Goal: Complete application form

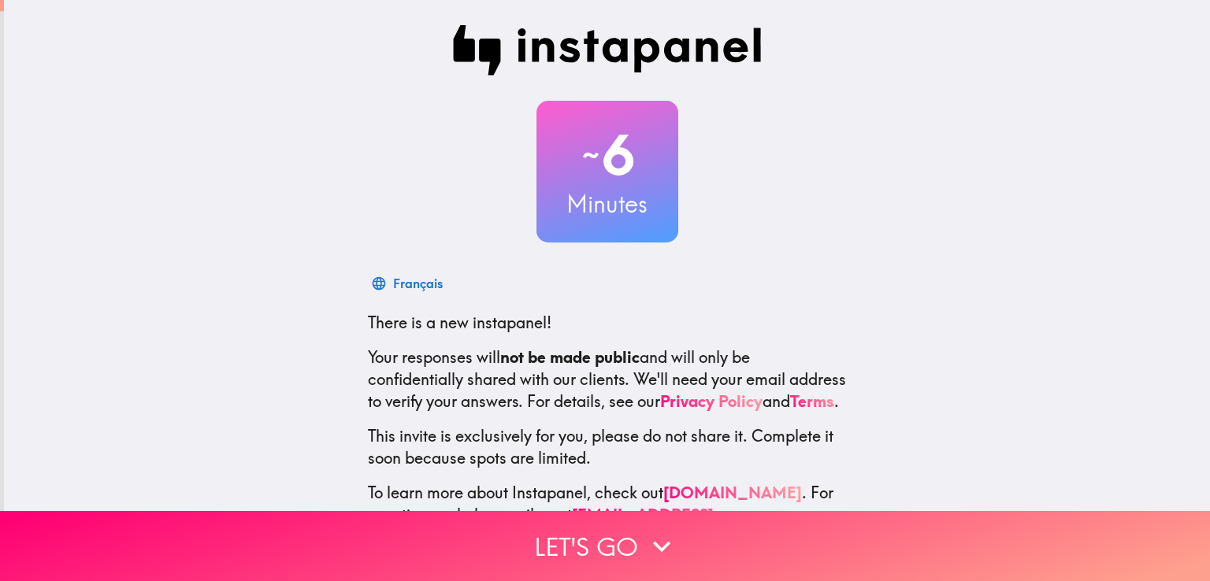
scroll to position [74, 0]
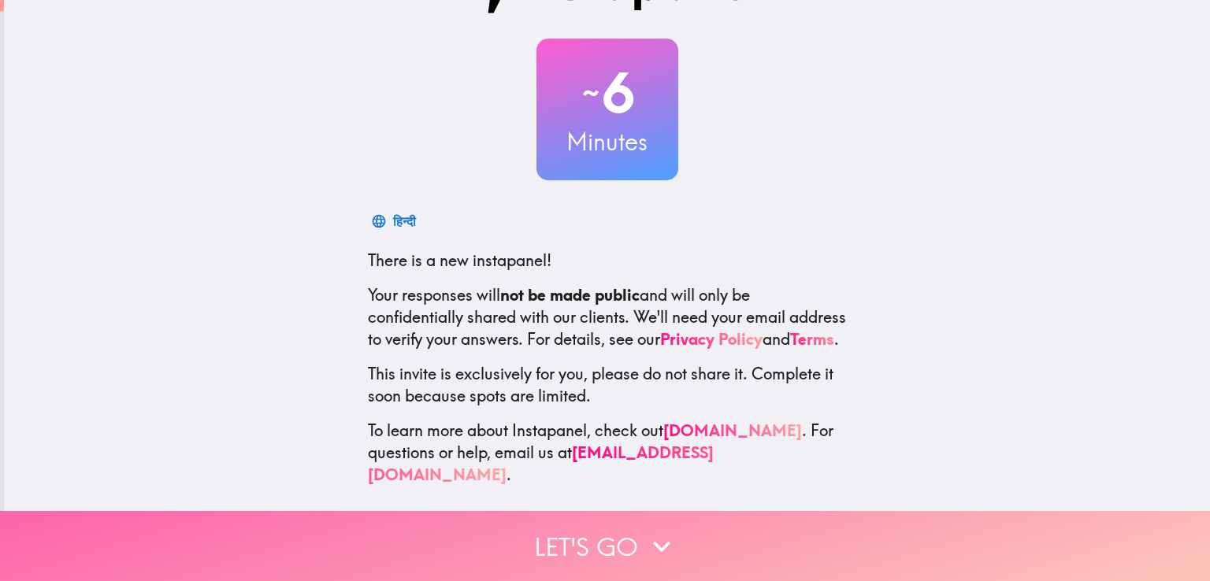
click at [644, 534] on icon "button" at bounding box center [661, 546] width 35 height 35
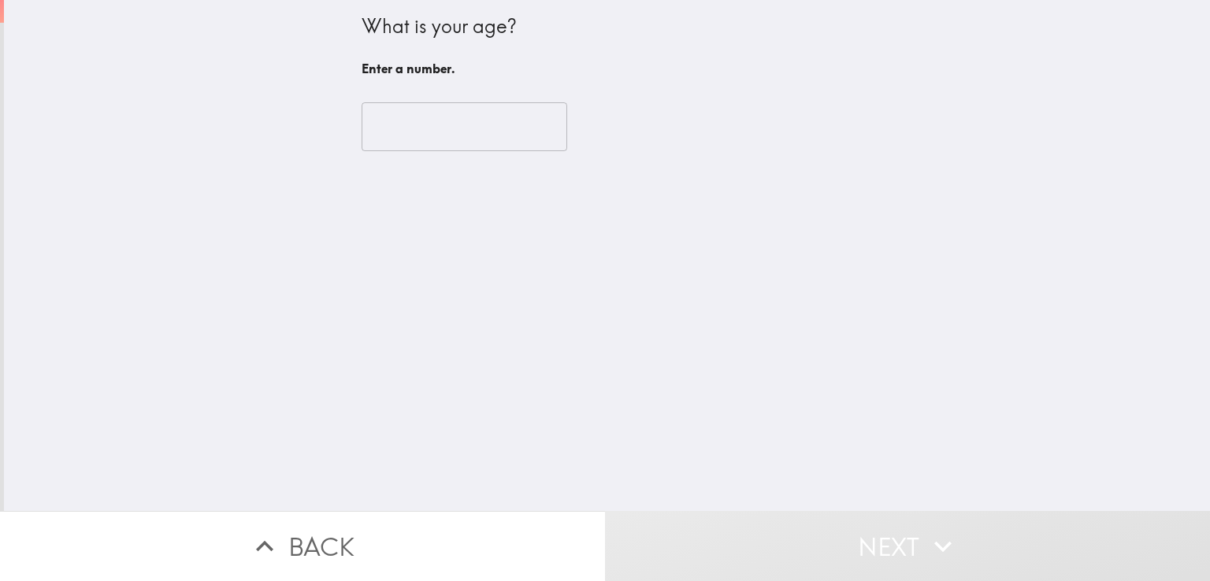
scroll to position [0, 0]
click at [488, 128] on input "number" at bounding box center [465, 126] width 206 height 49
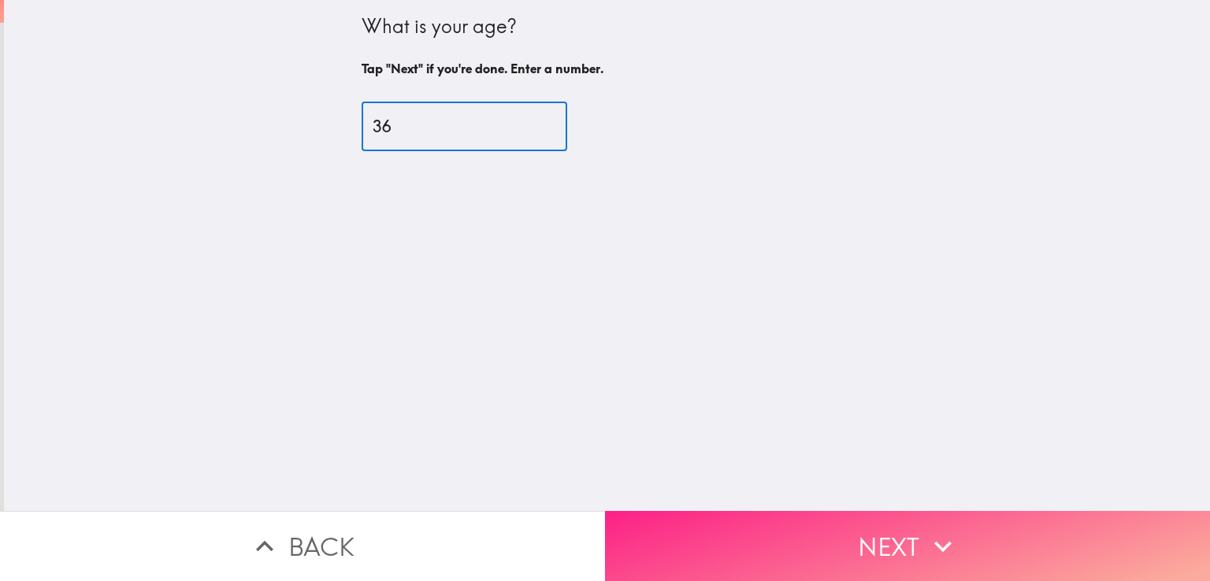
type input "36"
click at [894, 527] on button "Next" at bounding box center [907, 546] width 605 height 70
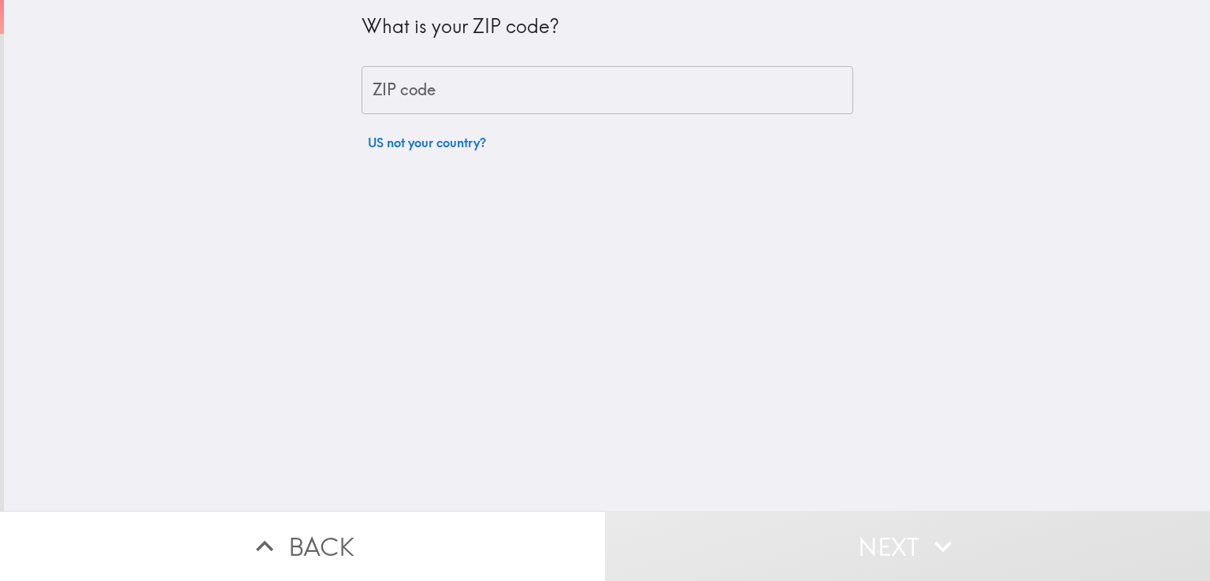
click at [515, 88] on input "ZIP code" at bounding box center [608, 90] width 492 height 49
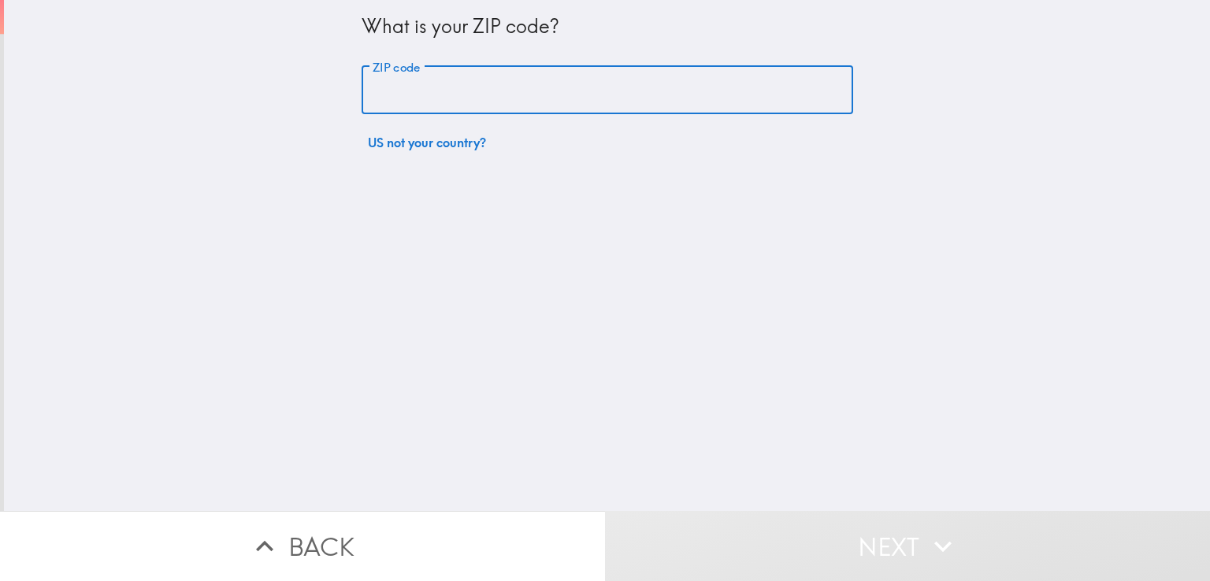
type input "88061"
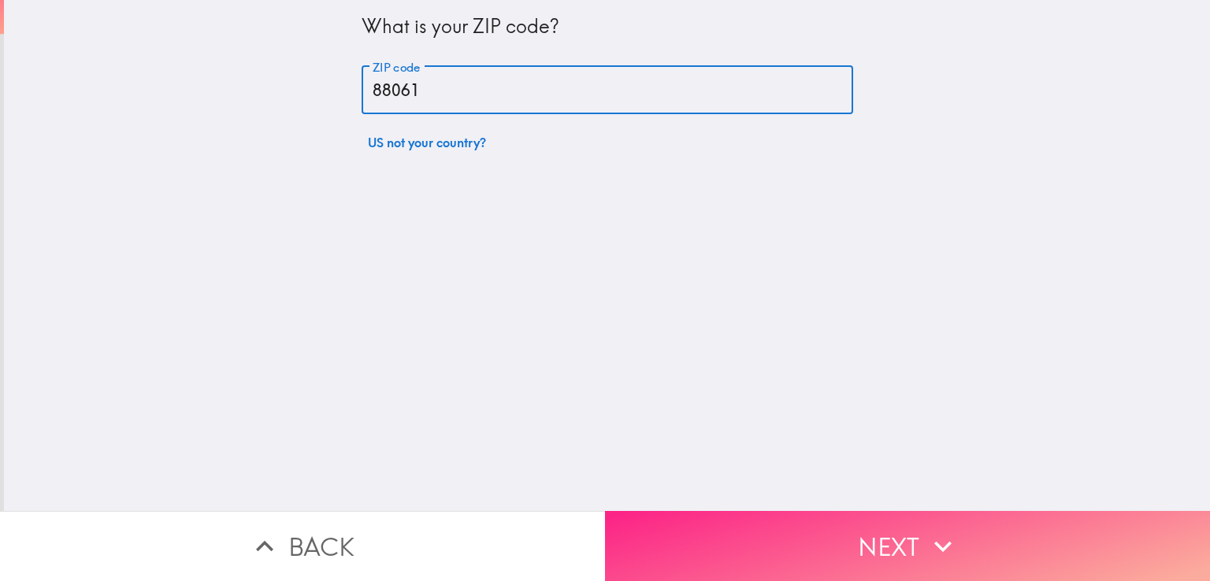
click at [866, 521] on button "Next" at bounding box center [907, 546] width 605 height 70
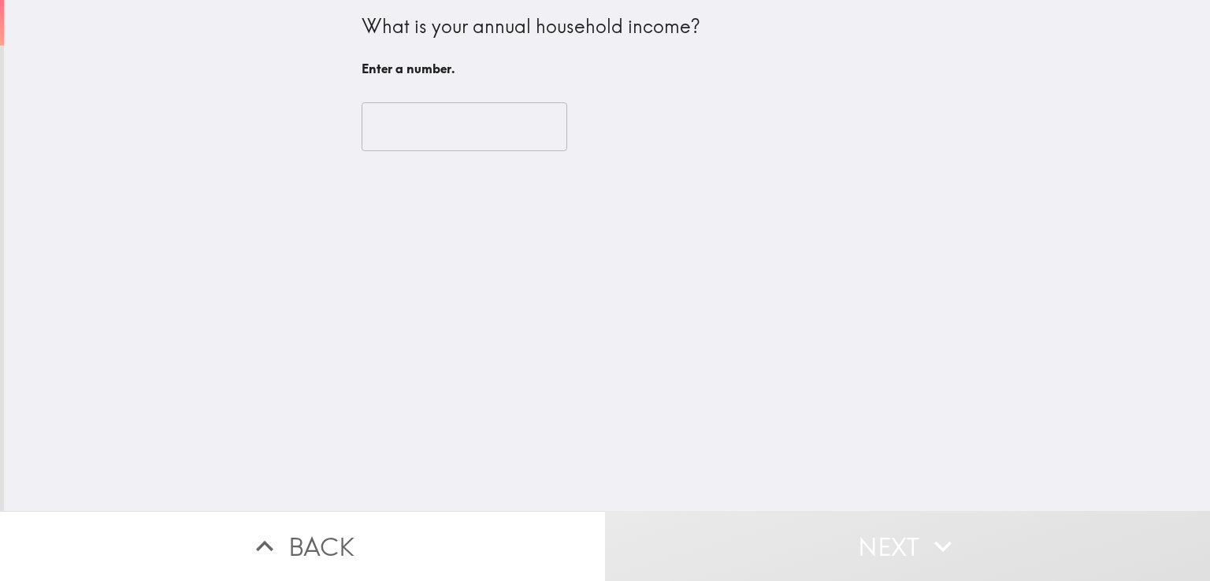
click at [406, 124] on input "number" at bounding box center [465, 126] width 206 height 49
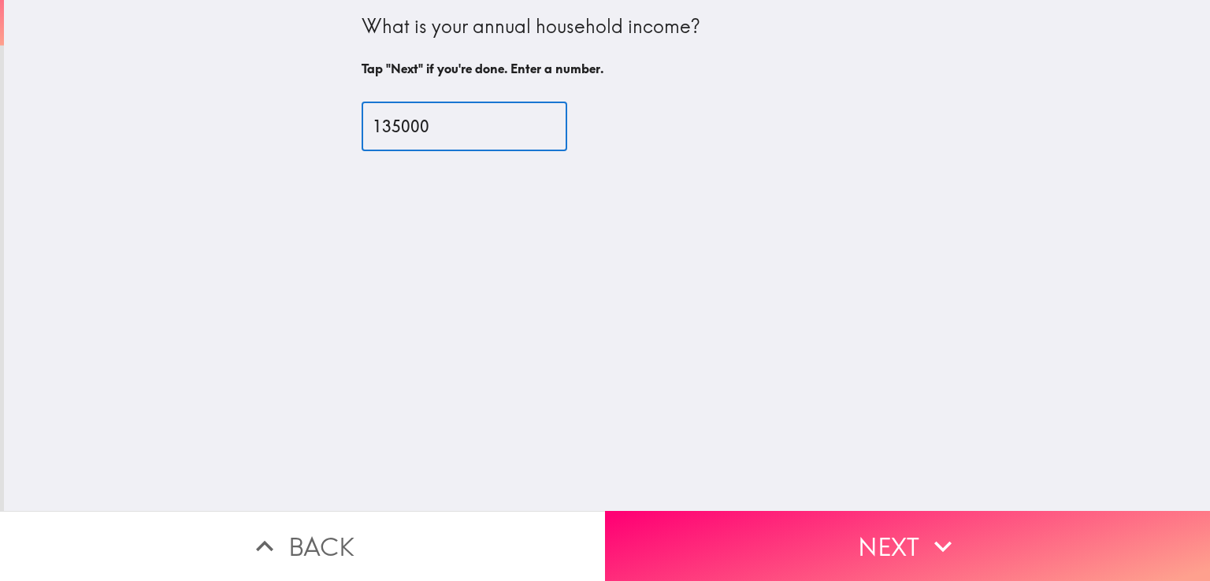
click at [385, 127] on input "135000" at bounding box center [465, 126] width 206 height 49
click at [396, 127] on input "140000" at bounding box center [465, 126] width 206 height 49
type input "140000"
click at [837, 525] on button "Next" at bounding box center [907, 546] width 605 height 70
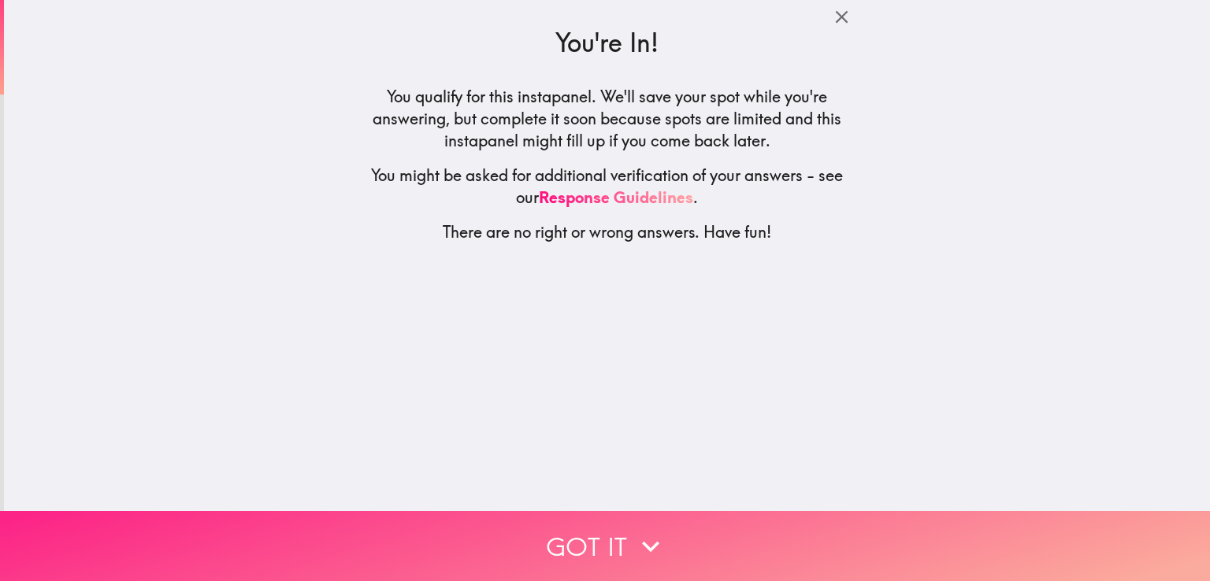
click at [643, 541] on icon "button" at bounding box center [650, 546] width 17 height 11
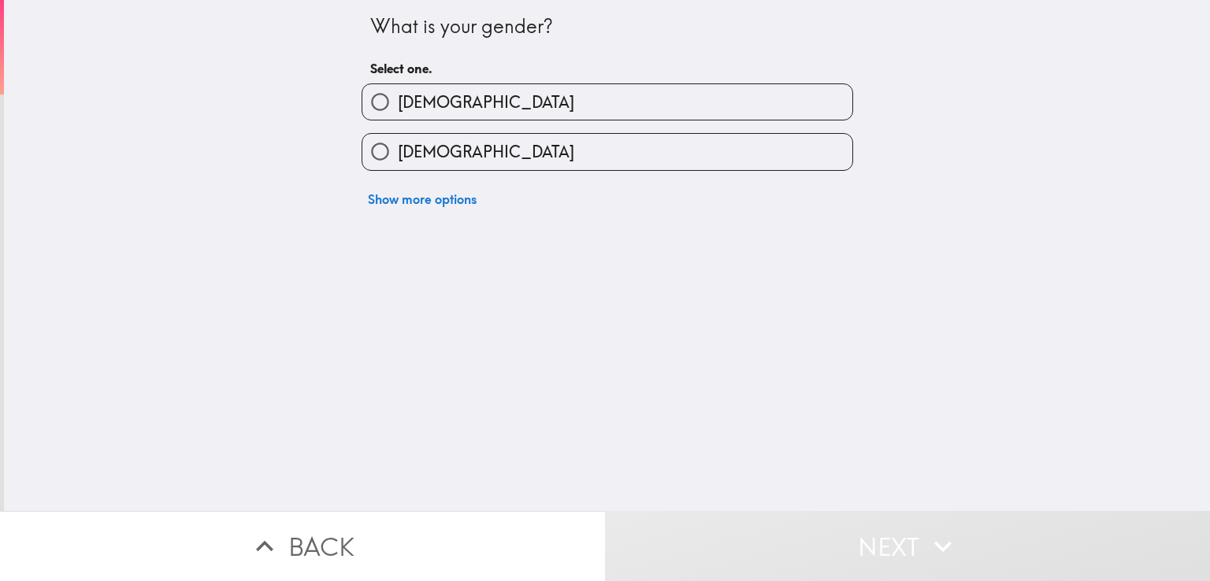
click at [408, 98] on span "[DEMOGRAPHIC_DATA]" at bounding box center [486, 102] width 176 height 22
click at [398, 98] on input "[DEMOGRAPHIC_DATA]" at bounding box center [379, 101] width 35 height 35
radio input "true"
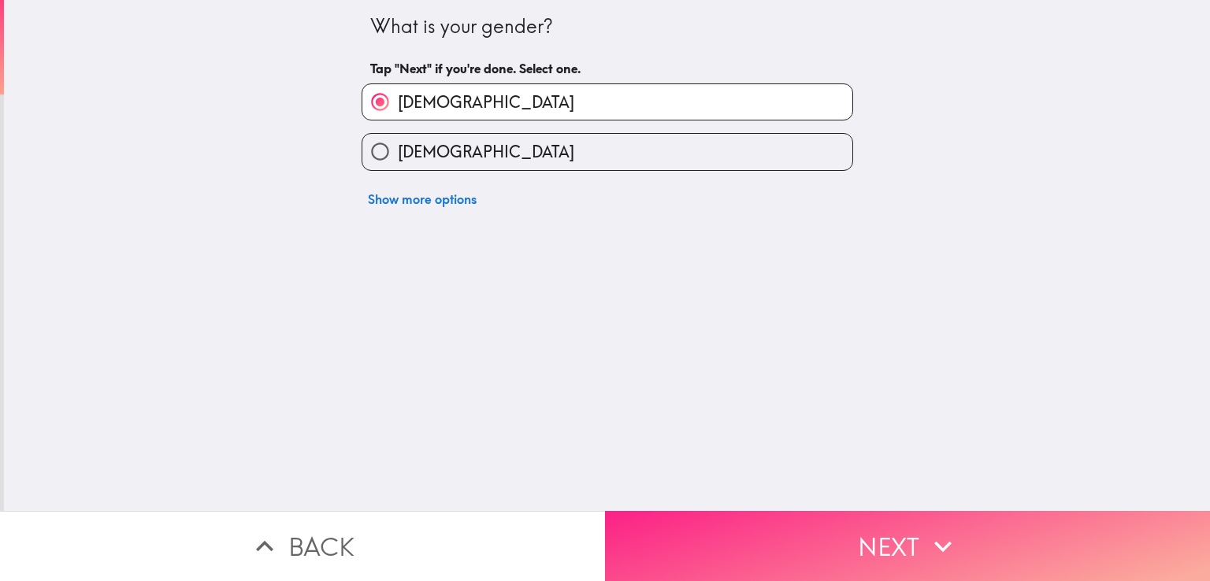
click at [762, 530] on button "Next" at bounding box center [907, 546] width 605 height 70
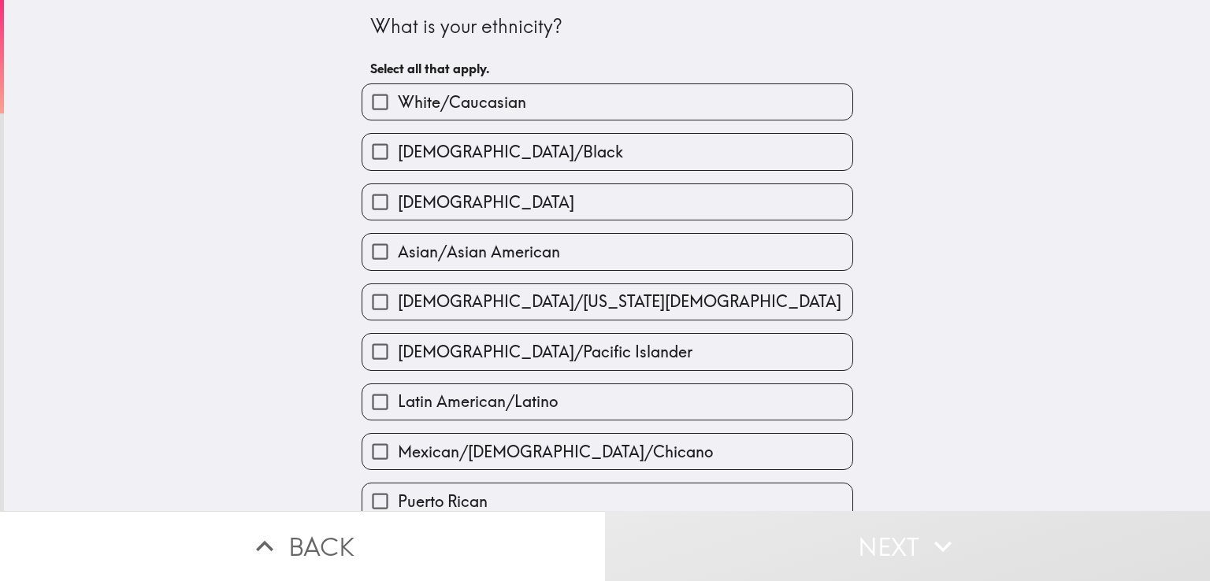
click at [472, 102] on span "White/Caucasian" at bounding box center [462, 102] width 128 height 22
click at [398, 102] on input "White/Caucasian" at bounding box center [379, 101] width 35 height 35
checkbox input "true"
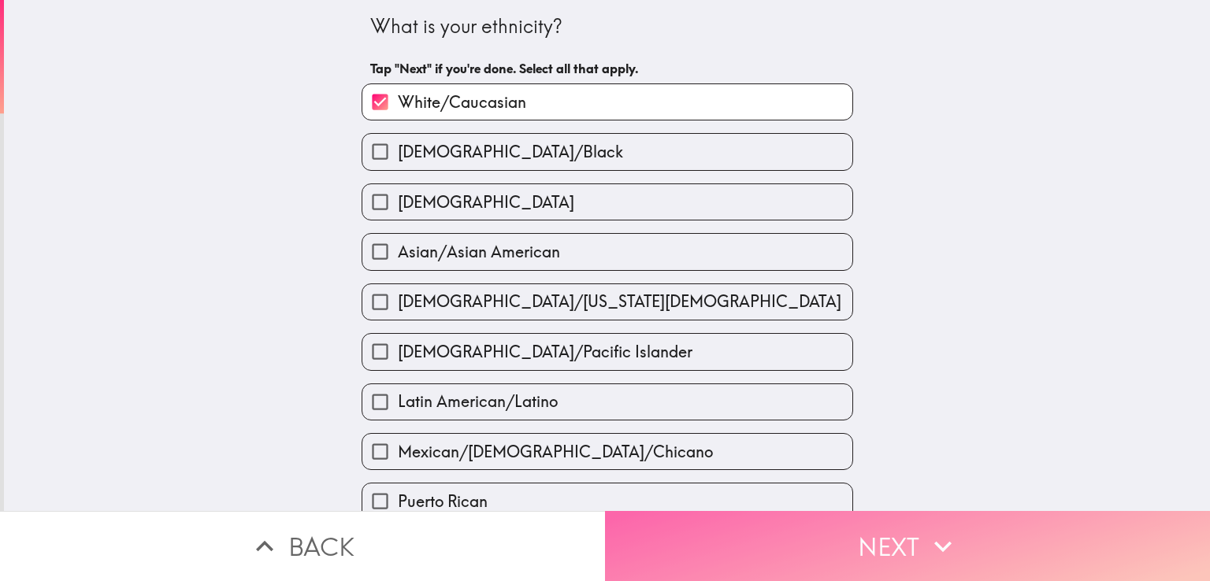
click at [917, 536] on button "Next" at bounding box center [907, 546] width 605 height 70
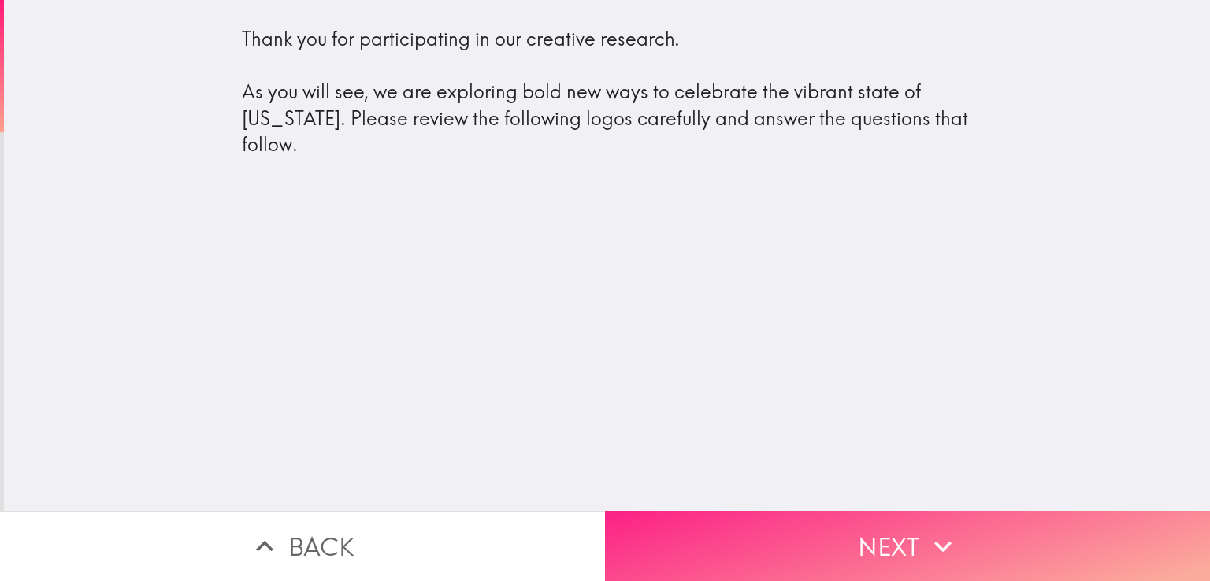
click at [945, 529] on icon "button" at bounding box center [943, 546] width 35 height 35
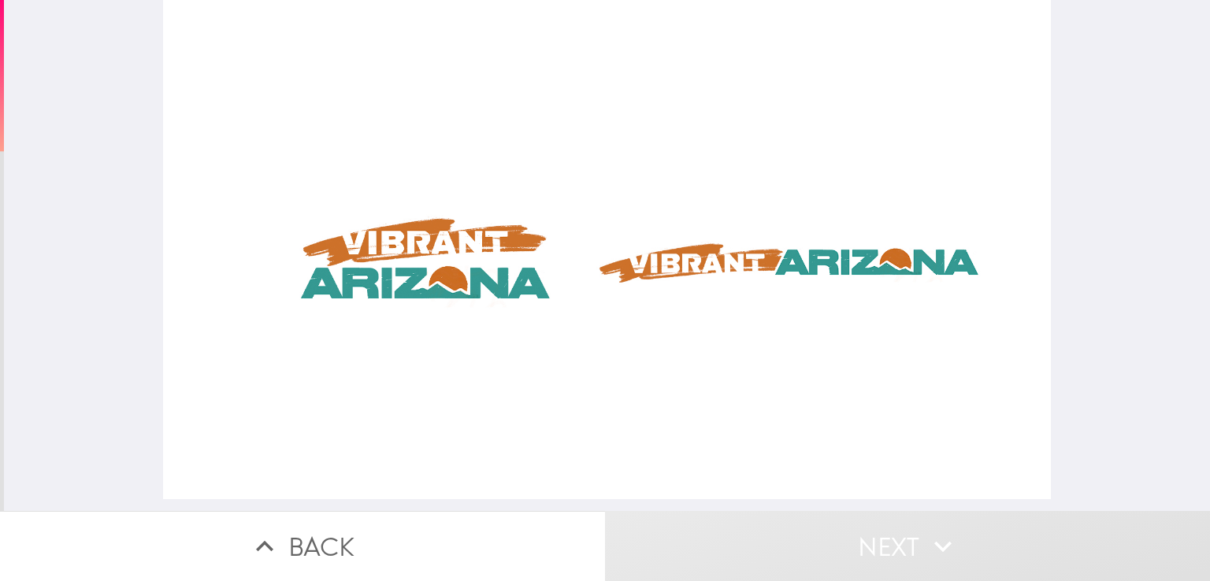
click at [718, 260] on div at bounding box center [606, 249] width 887 height 499
click at [347, 276] on div at bounding box center [606, 249] width 887 height 499
click at [407, 270] on div at bounding box center [606, 249] width 887 height 499
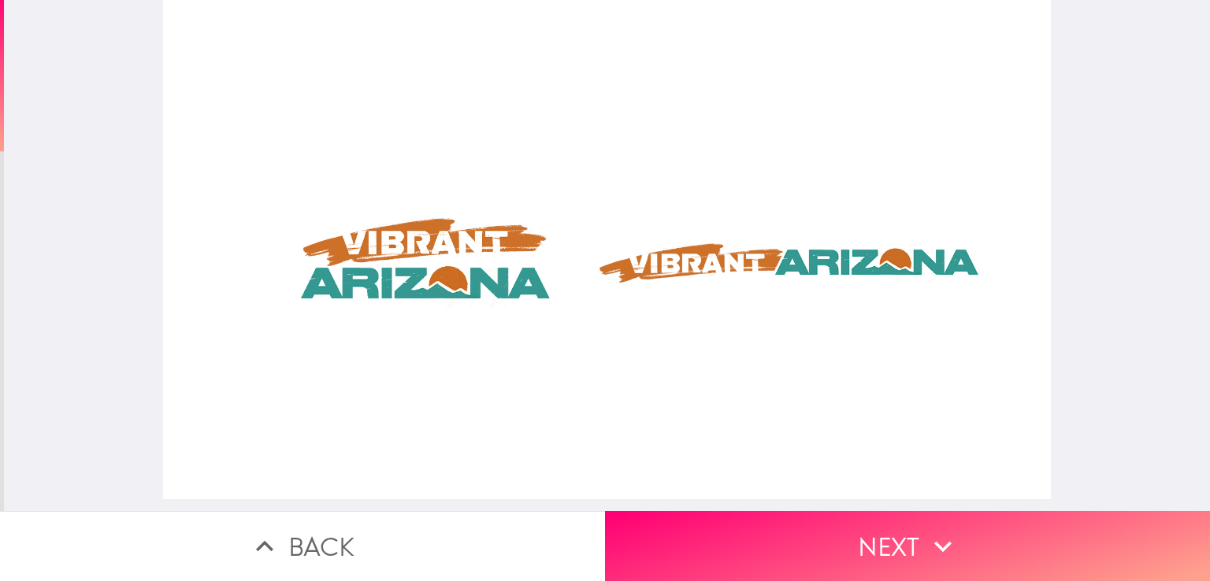
click at [479, 276] on div at bounding box center [606, 249] width 887 height 499
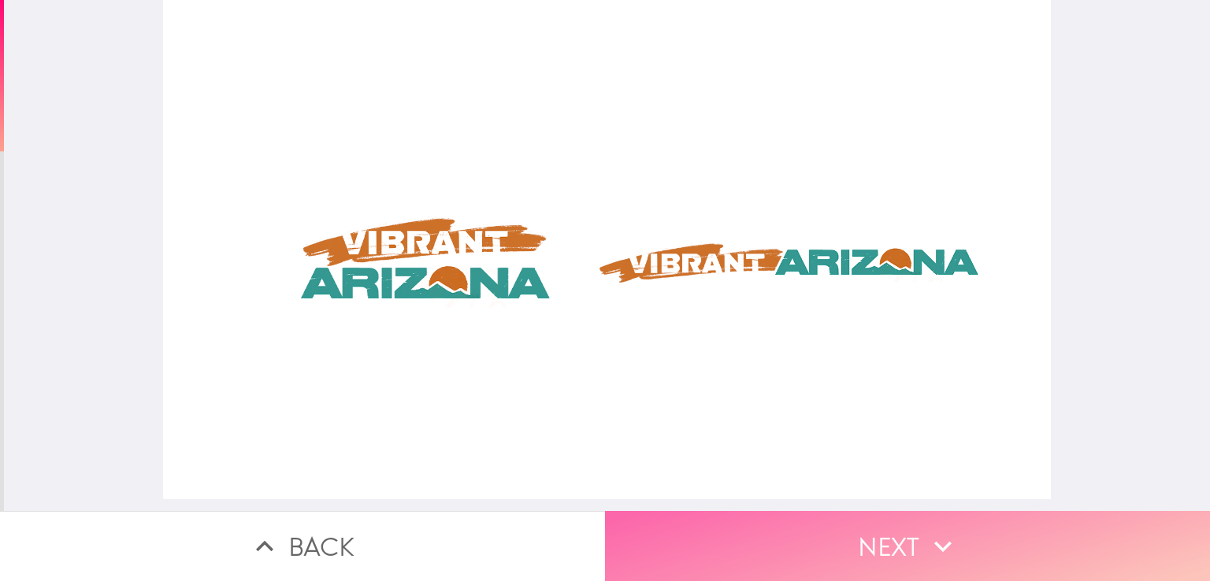
click at [849, 541] on button "Next" at bounding box center [907, 546] width 605 height 70
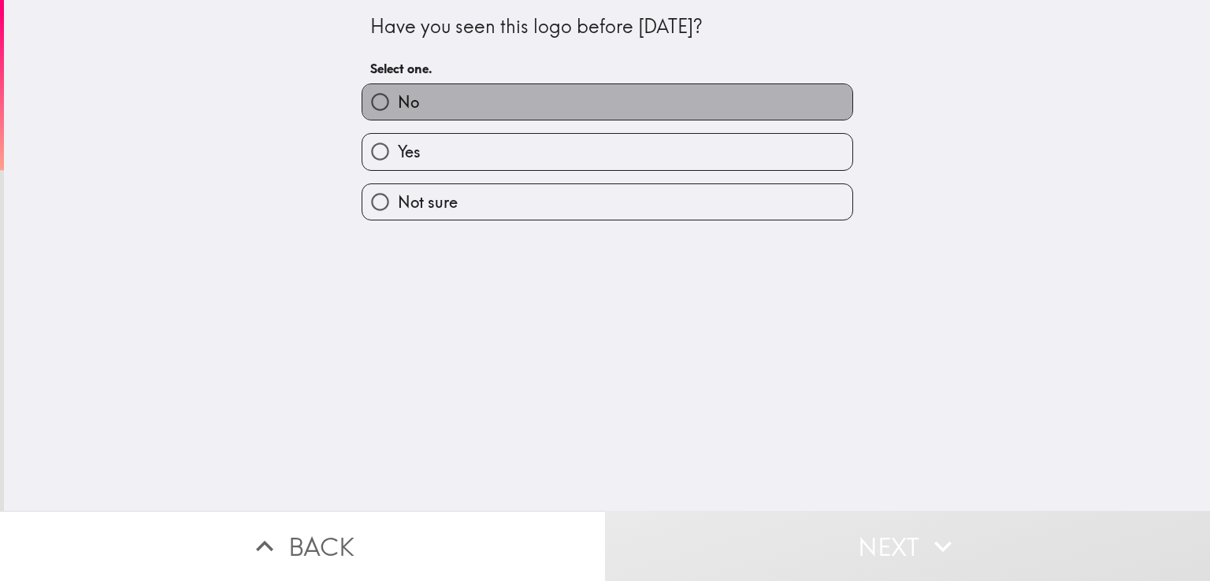
click at [479, 98] on label "No" at bounding box center [607, 101] width 490 height 35
click at [398, 98] on input "No" at bounding box center [379, 101] width 35 height 35
radio input "true"
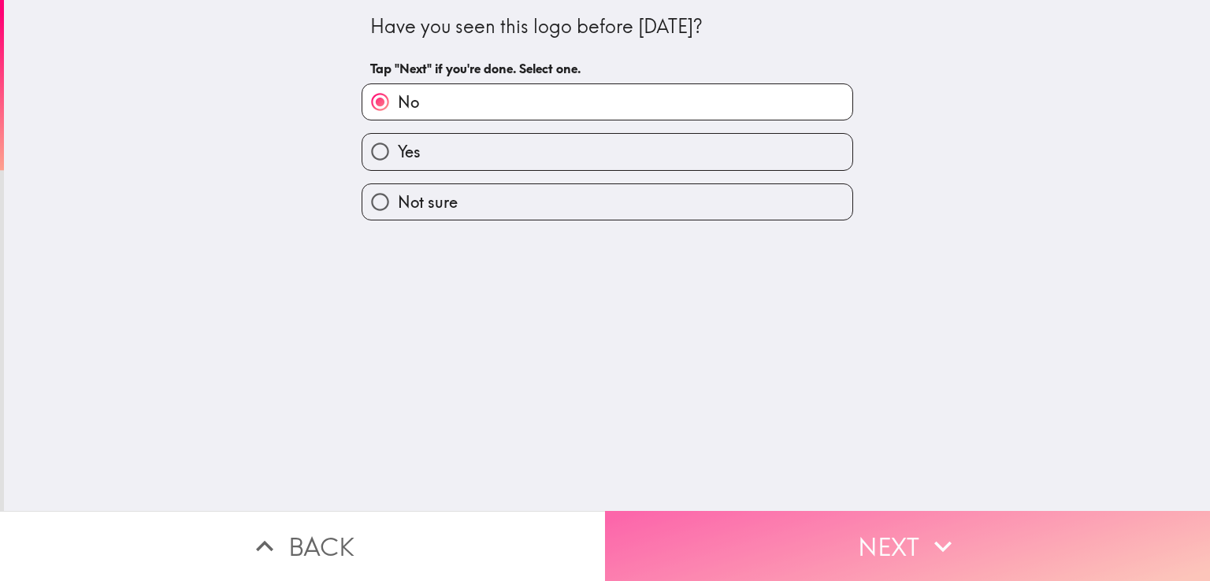
click at [854, 538] on button "Next" at bounding box center [907, 546] width 605 height 70
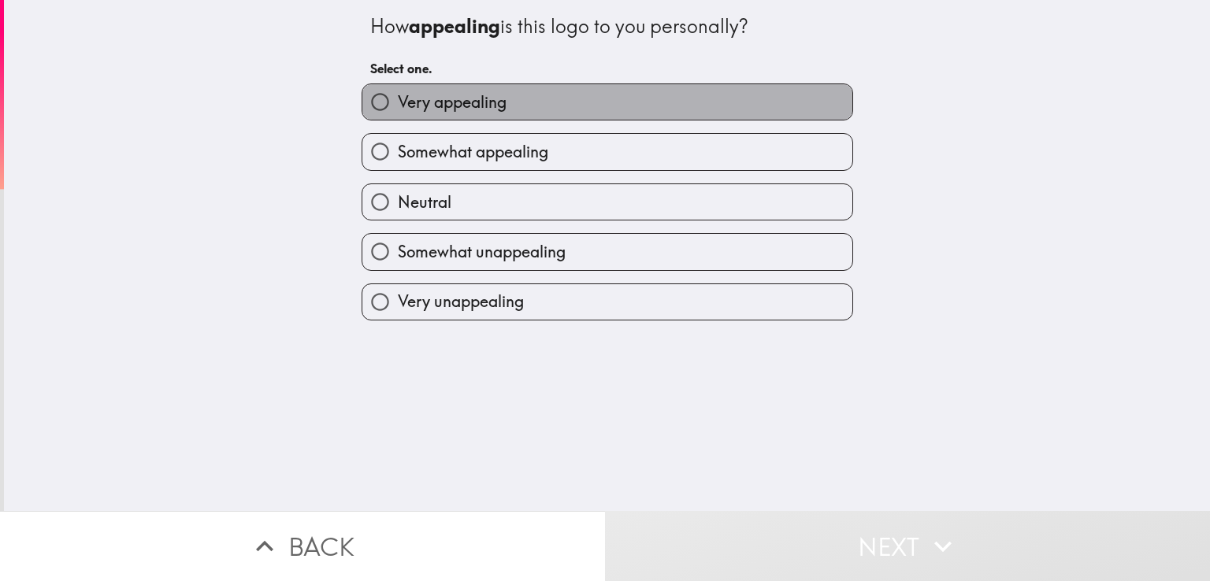
click at [526, 106] on label "Very appealing" at bounding box center [607, 101] width 490 height 35
click at [398, 106] on input "Very appealing" at bounding box center [379, 101] width 35 height 35
radio input "true"
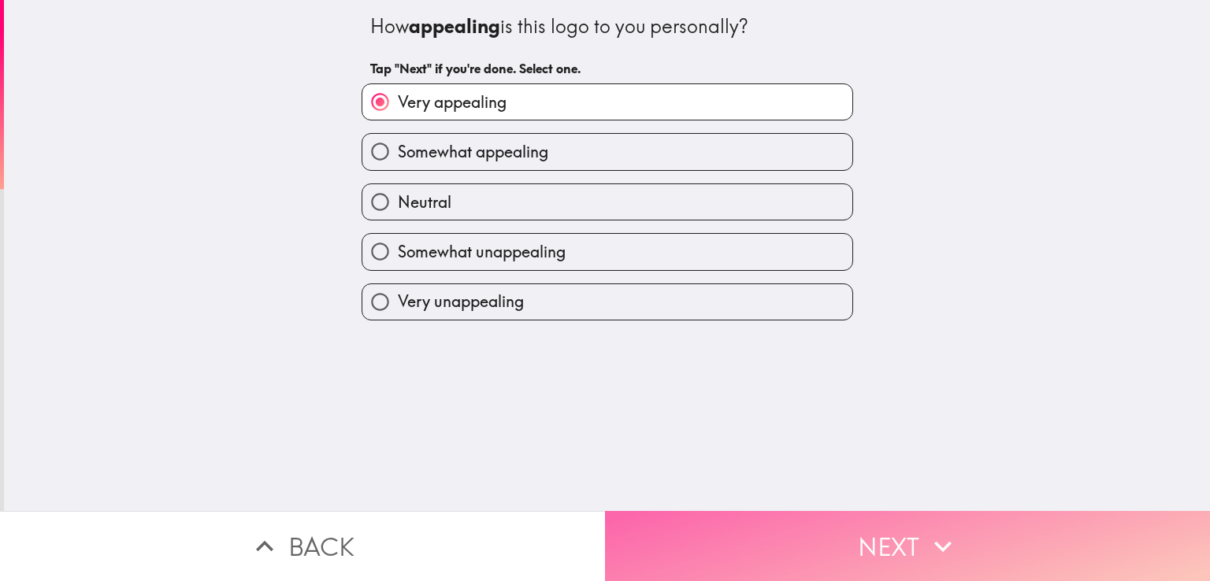
click at [829, 539] on button "Next" at bounding box center [907, 546] width 605 height 70
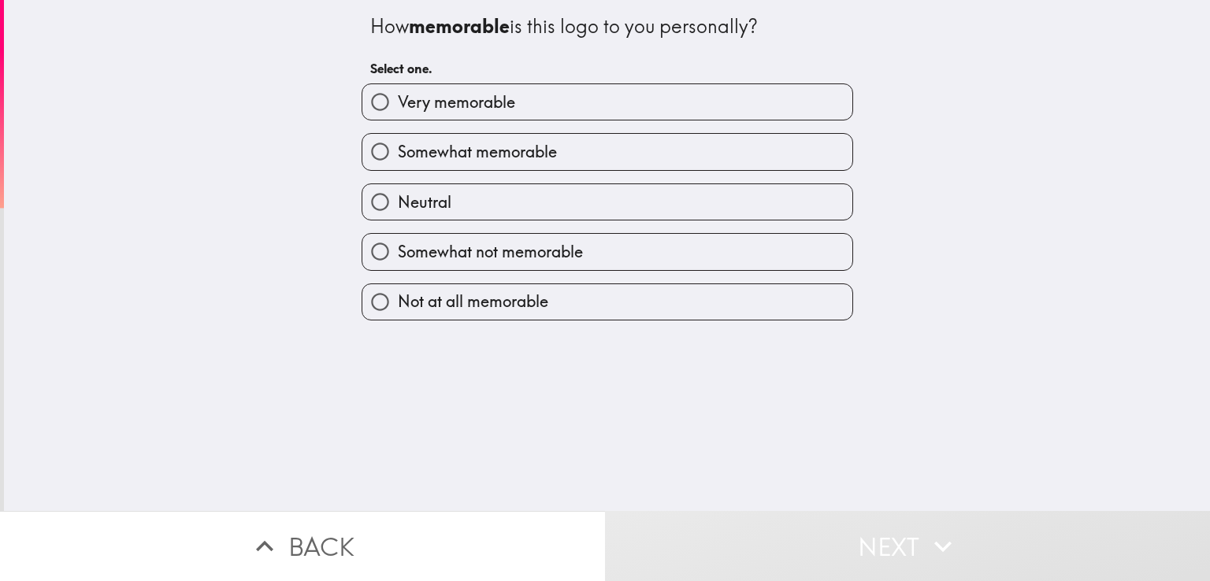
click at [432, 95] on span "Very memorable" at bounding box center [456, 102] width 117 height 22
click at [398, 95] on input "Very memorable" at bounding box center [379, 101] width 35 height 35
radio input "true"
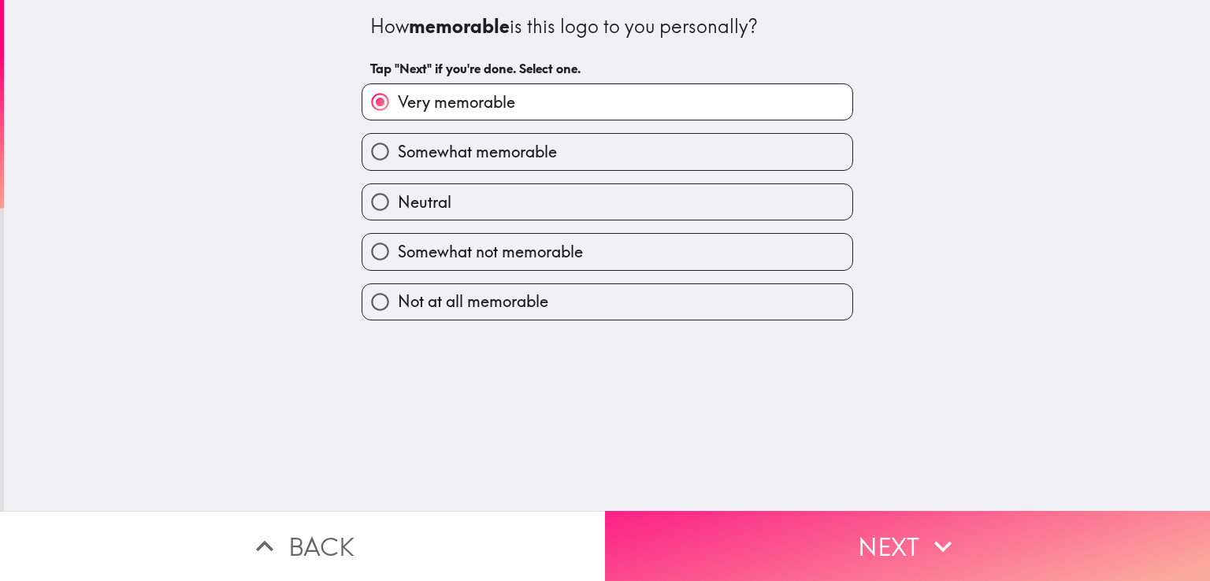
click at [863, 526] on button "Next" at bounding box center [907, 546] width 605 height 70
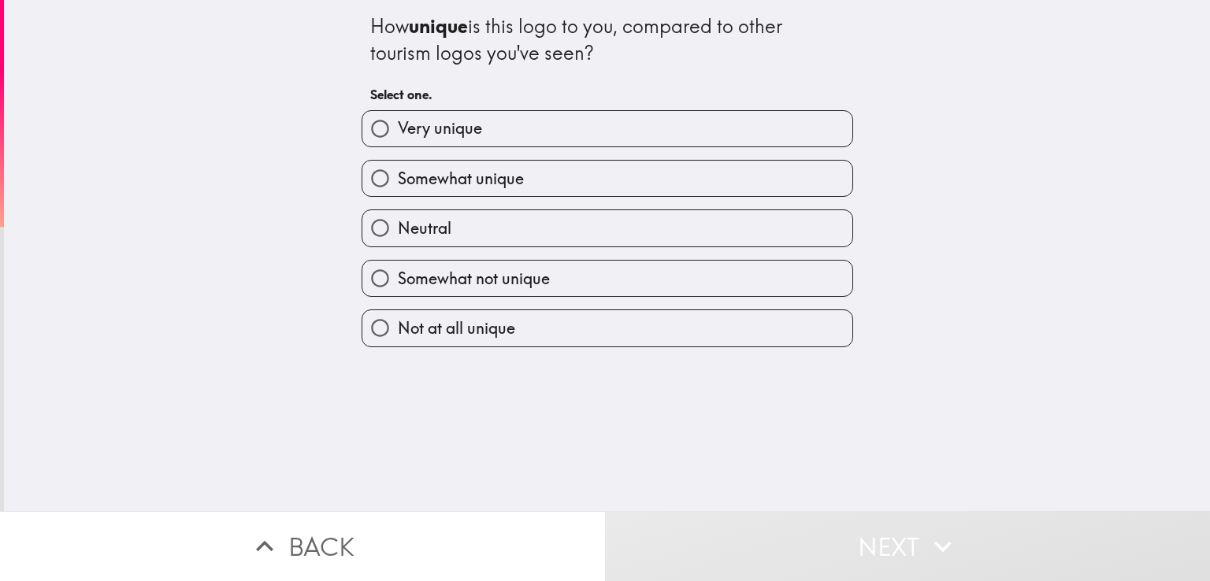
click at [520, 121] on label "Very unique" at bounding box center [607, 128] width 490 height 35
click at [398, 121] on input "Very unique" at bounding box center [379, 128] width 35 height 35
radio input "true"
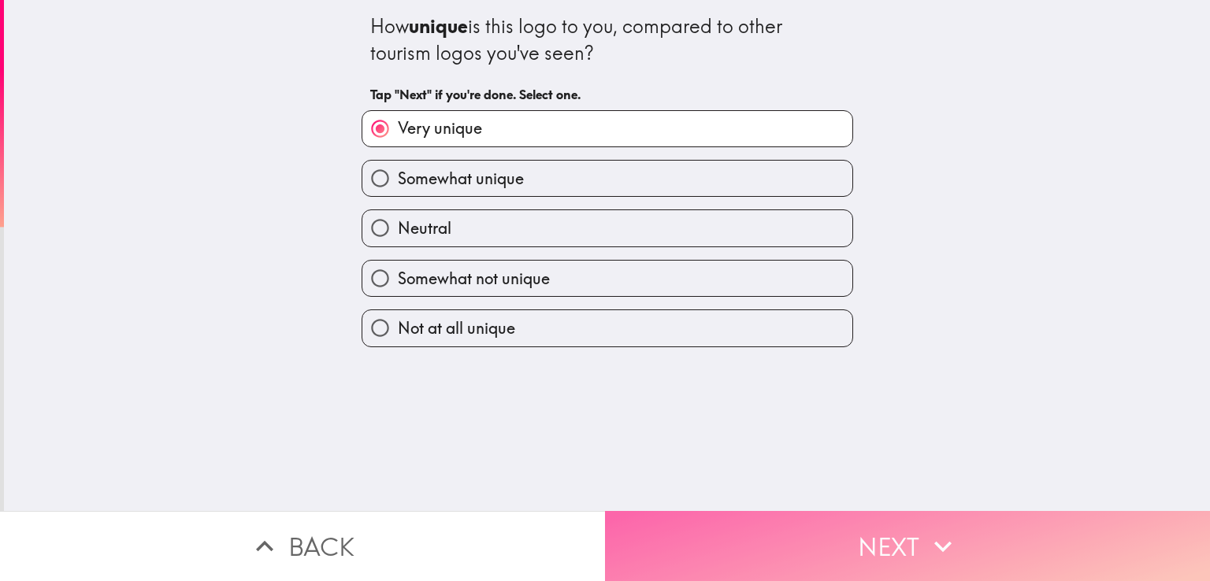
click at [889, 538] on button "Next" at bounding box center [907, 546] width 605 height 70
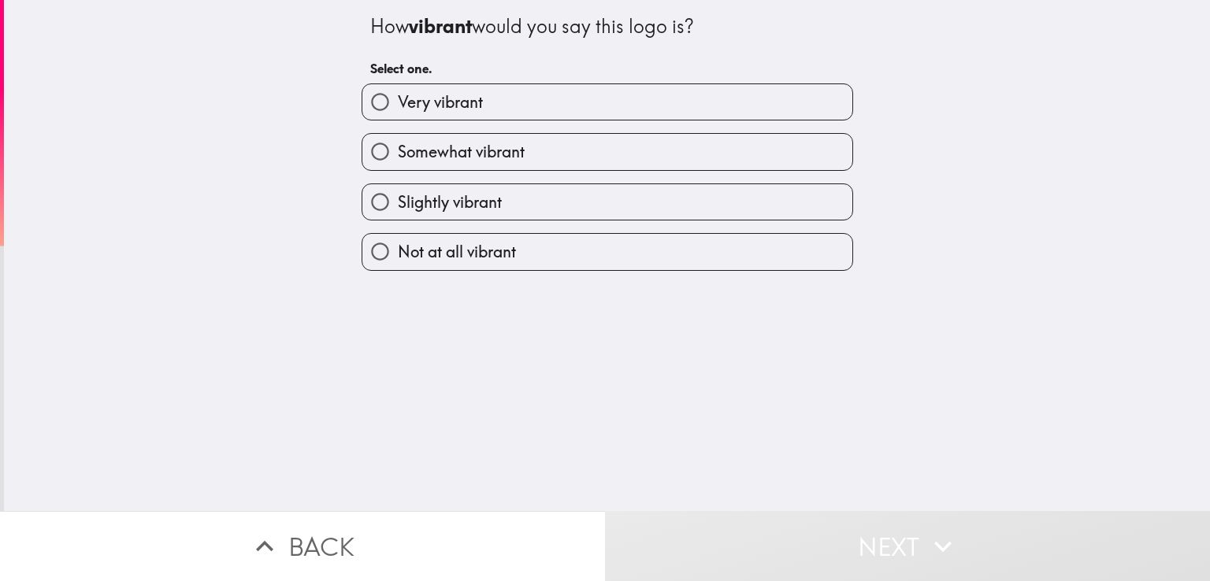
click at [492, 105] on label "Very vibrant" at bounding box center [607, 101] width 490 height 35
click at [398, 105] on input "Very vibrant" at bounding box center [379, 101] width 35 height 35
radio input "true"
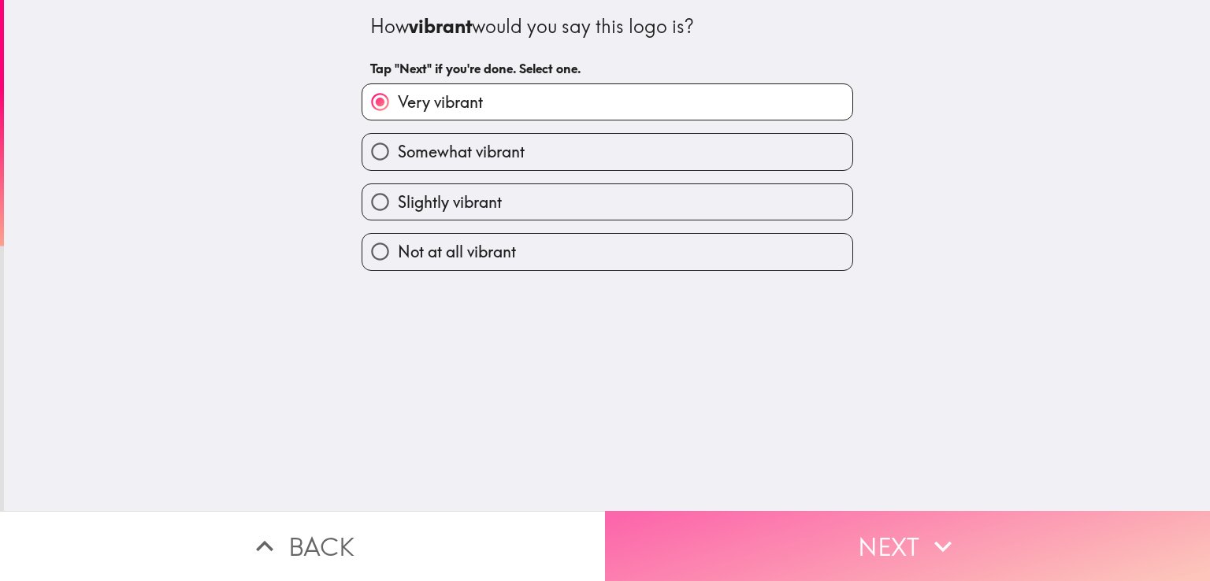
click at [873, 519] on button "Next" at bounding box center [907, 546] width 605 height 70
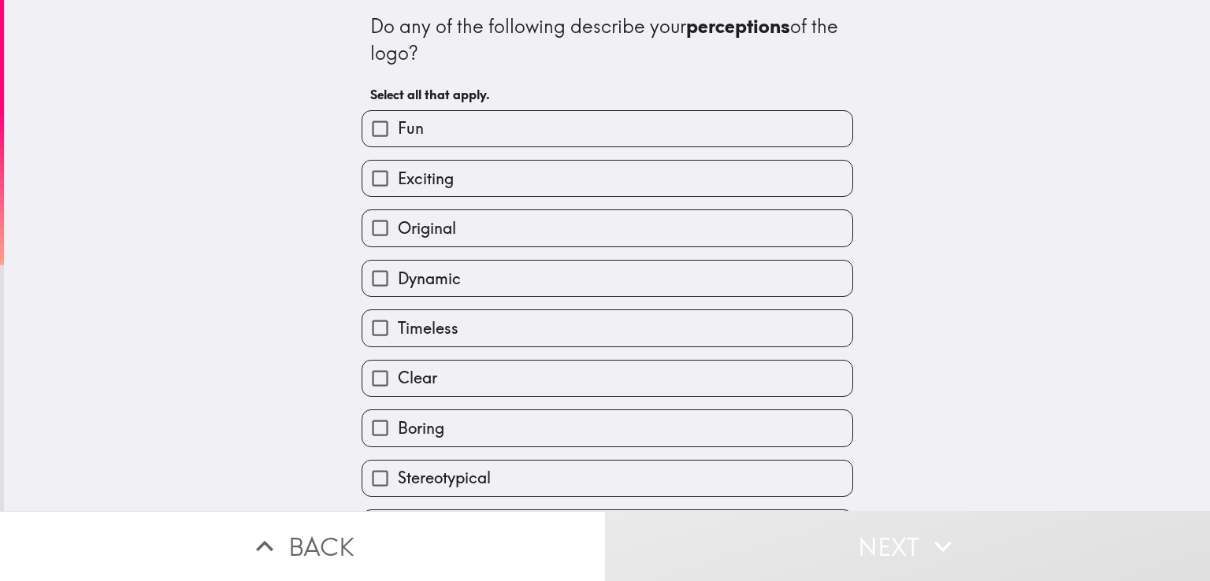
click at [428, 383] on label "Clear" at bounding box center [607, 378] width 490 height 35
click at [398, 383] on input "Clear" at bounding box center [379, 378] width 35 height 35
checkbox input "true"
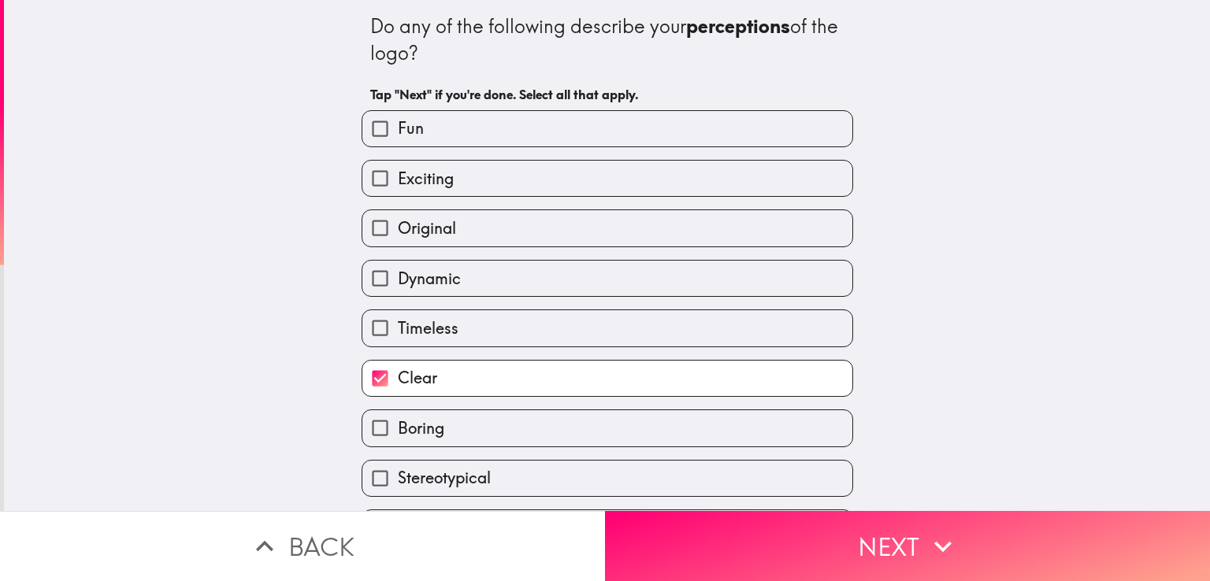
click at [454, 283] on label "Dynamic" at bounding box center [607, 278] width 490 height 35
click at [398, 283] on input "Dynamic" at bounding box center [379, 278] width 35 height 35
checkbox input "true"
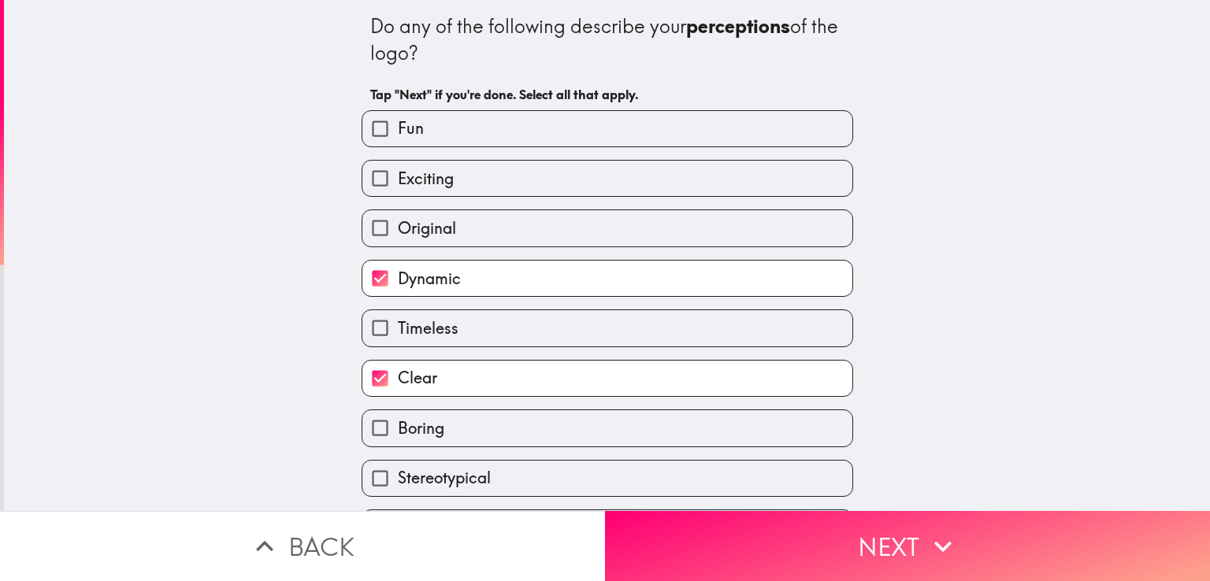
click at [453, 185] on label "Exciting" at bounding box center [607, 178] width 490 height 35
click at [398, 185] on input "Exciting" at bounding box center [379, 178] width 35 height 35
checkbox input "true"
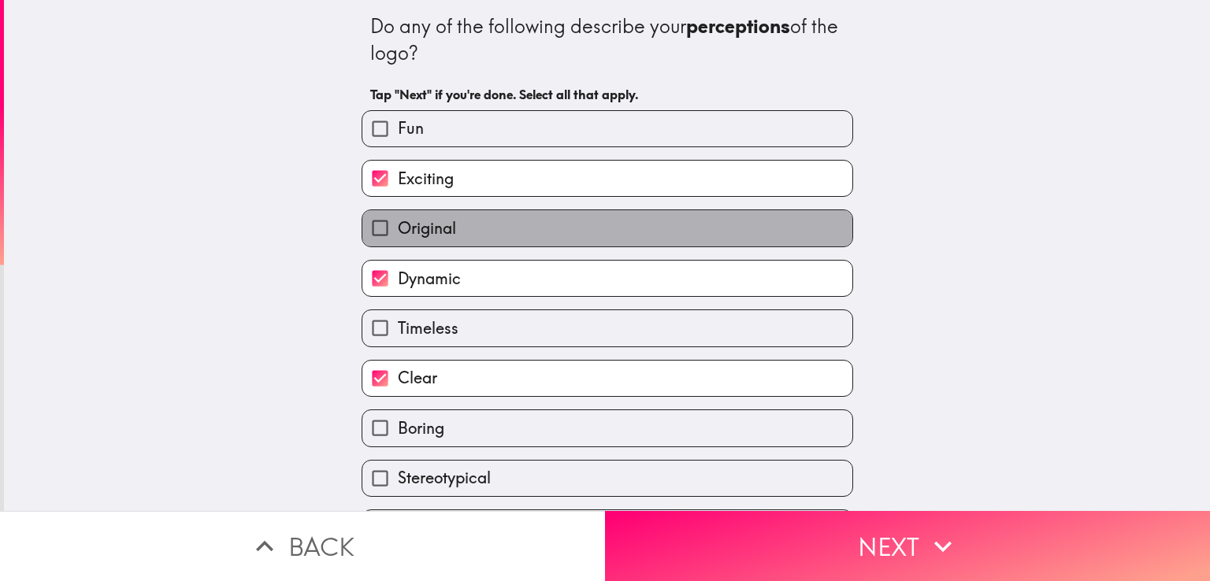
click at [453, 230] on label "Original" at bounding box center [607, 227] width 490 height 35
click at [398, 230] on input "Original" at bounding box center [379, 227] width 35 height 35
checkbox input "true"
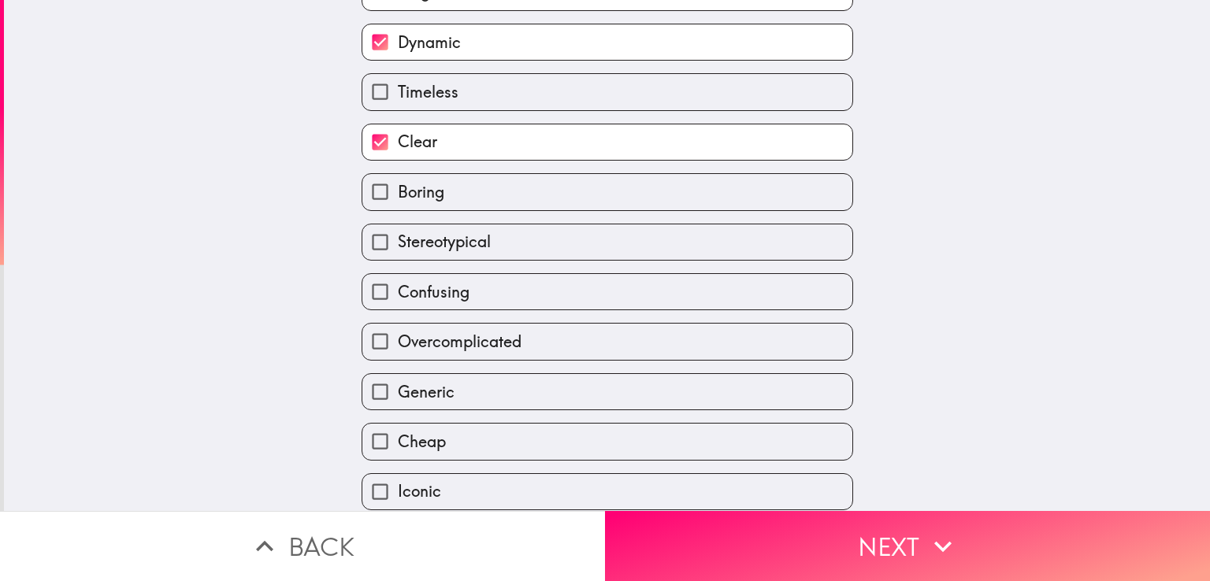
scroll to position [293, 0]
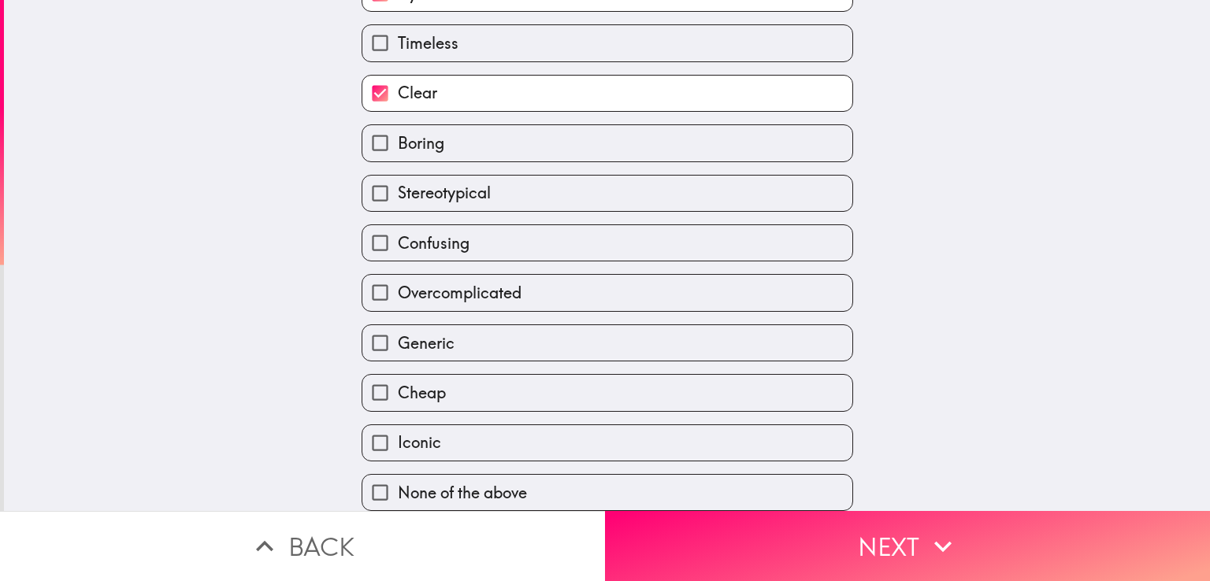
click at [429, 436] on label "Iconic" at bounding box center [607, 442] width 490 height 35
click at [398, 436] on input "Iconic" at bounding box center [379, 442] width 35 height 35
checkbox input "true"
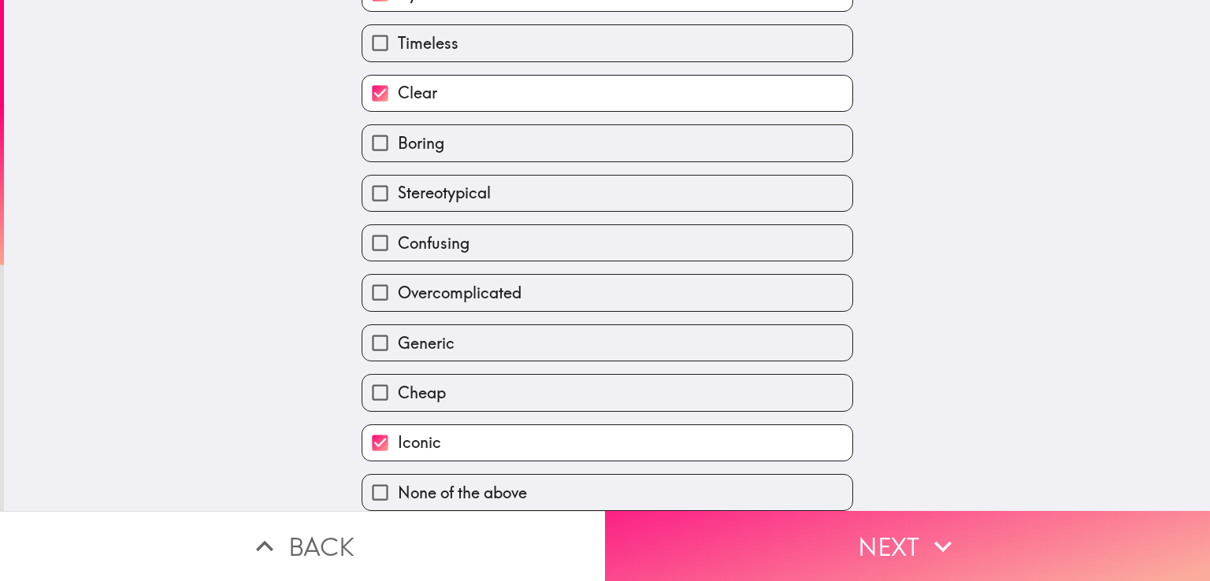
click at [892, 535] on button "Next" at bounding box center [907, 546] width 605 height 70
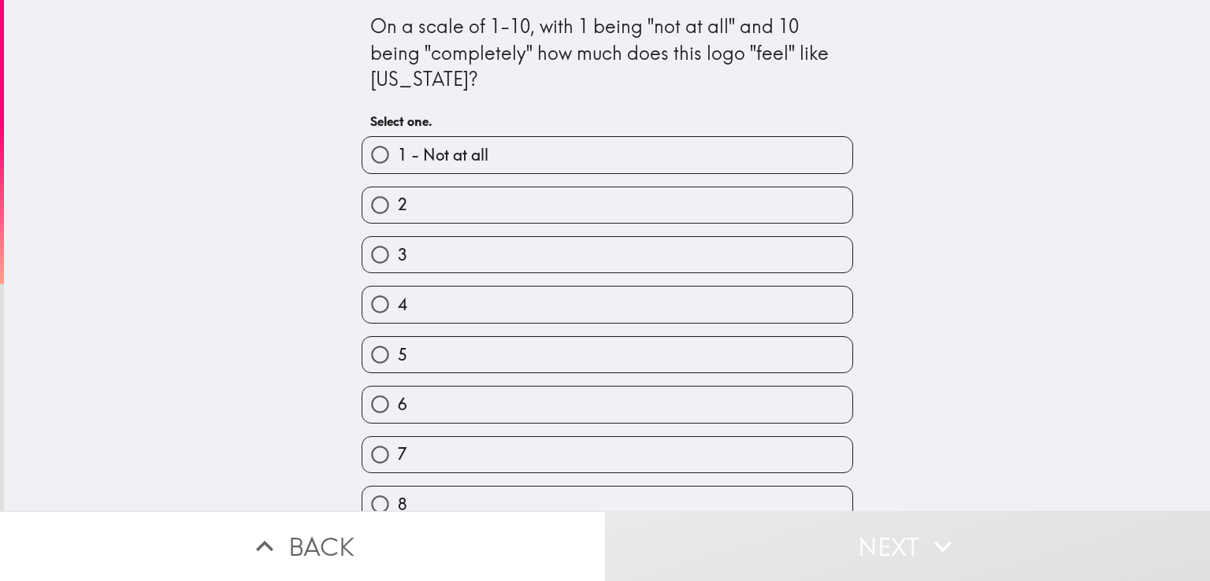
scroll to position [121, 0]
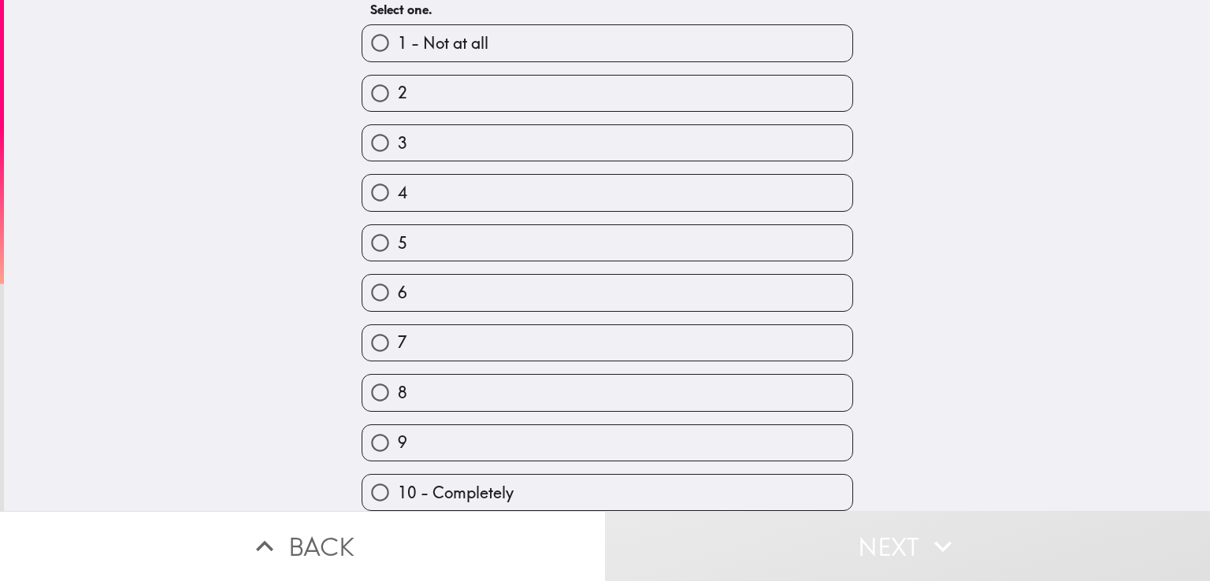
click at [445, 482] on span "10 - Completely" at bounding box center [456, 493] width 116 height 22
click at [398, 478] on input "10 - Completely" at bounding box center [379, 492] width 35 height 35
radio input "true"
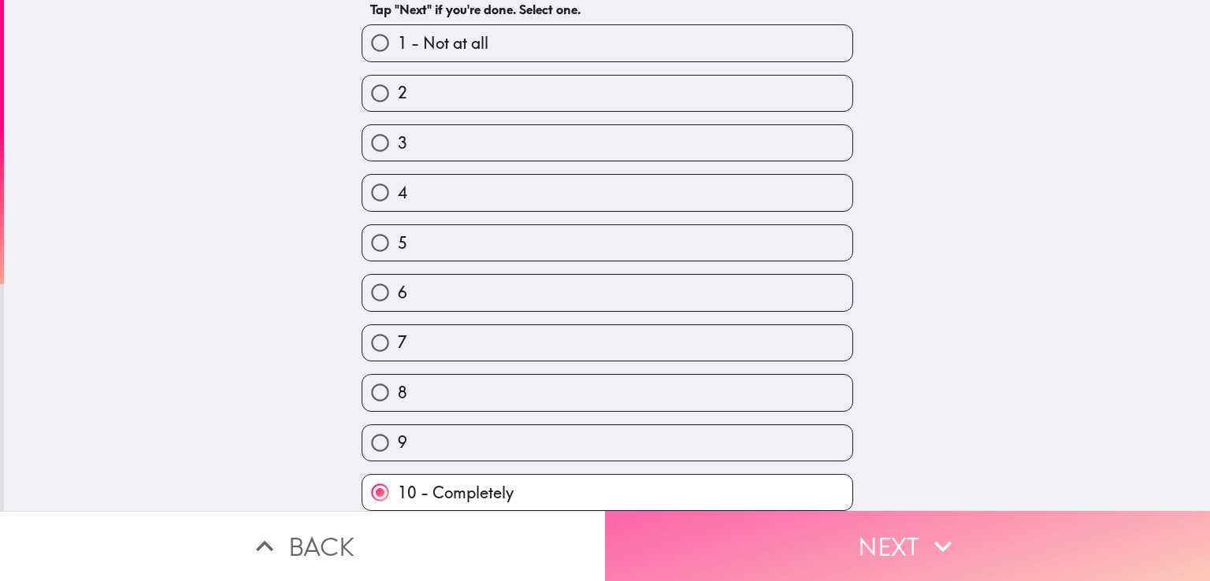
click at [888, 535] on button "Next" at bounding box center [907, 546] width 605 height 70
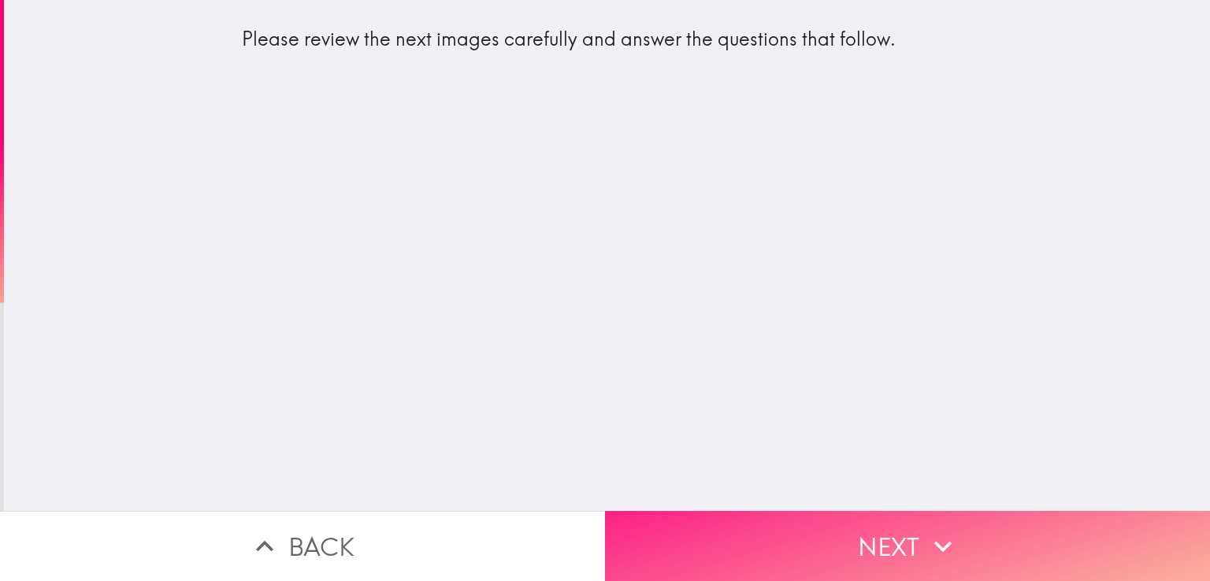
click at [892, 523] on button "Next" at bounding box center [907, 546] width 605 height 70
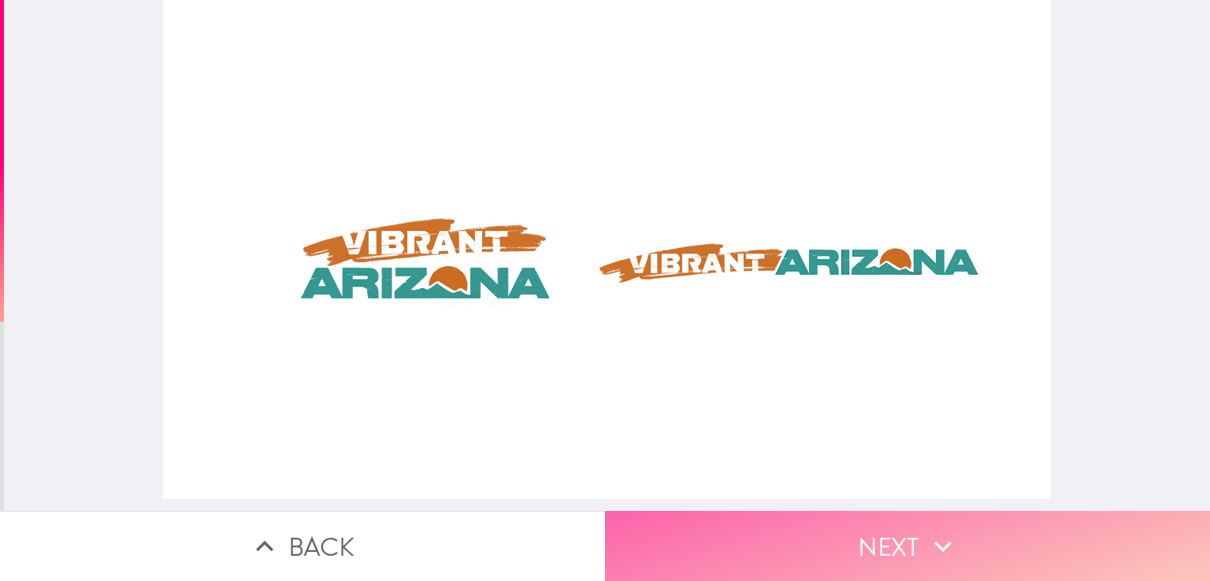
drag, startPoint x: 855, startPoint y: 525, endPoint x: 857, endPoint y: 512, distance: 13.5
click at [857, 525] on button "Next" at bounding box center [907, 546] width 605 height 70
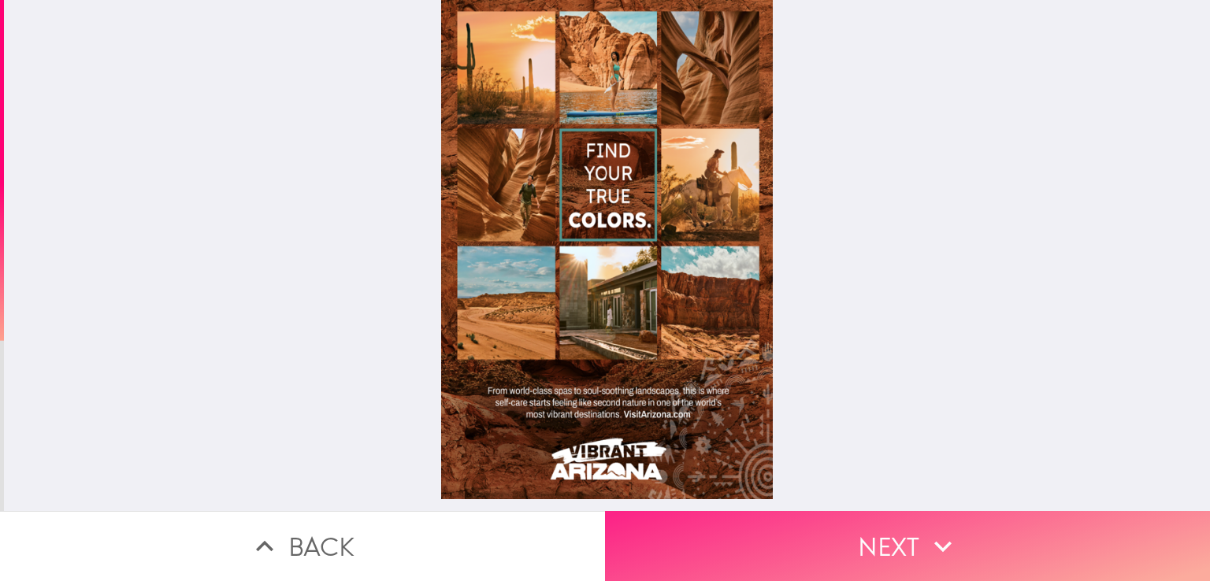
click at [880, 522] on button "Next" at bounding box center [907, 546] width 605 height 70
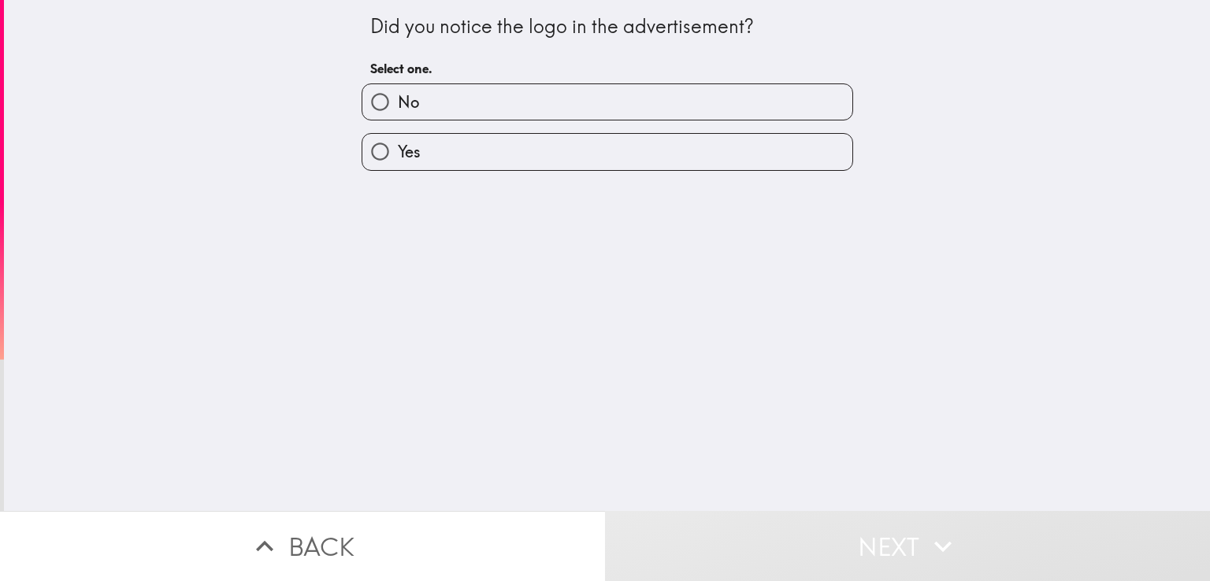
click at [454, 158] on label "Yes" at bounding box center [607, 151] width 490 height 35
click at [398, 158] on input "Yes" at bounding box center [379, 151] width 35 height 35
radio input "true"
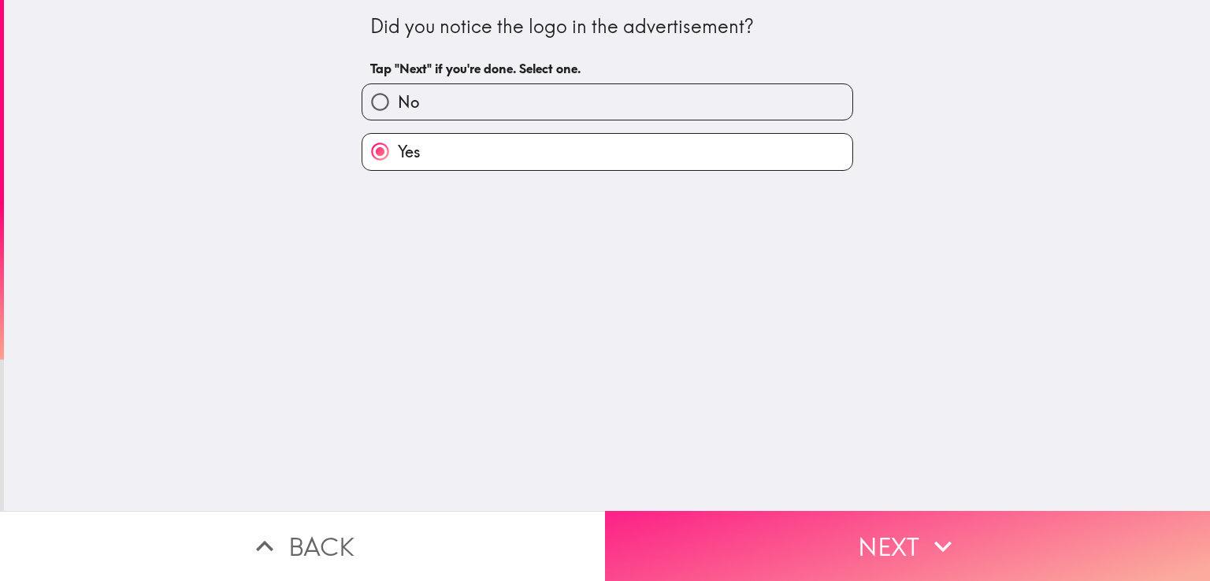
click at [829, 546] on button "Next" at bounding box center [907, 546] width 605 height 70
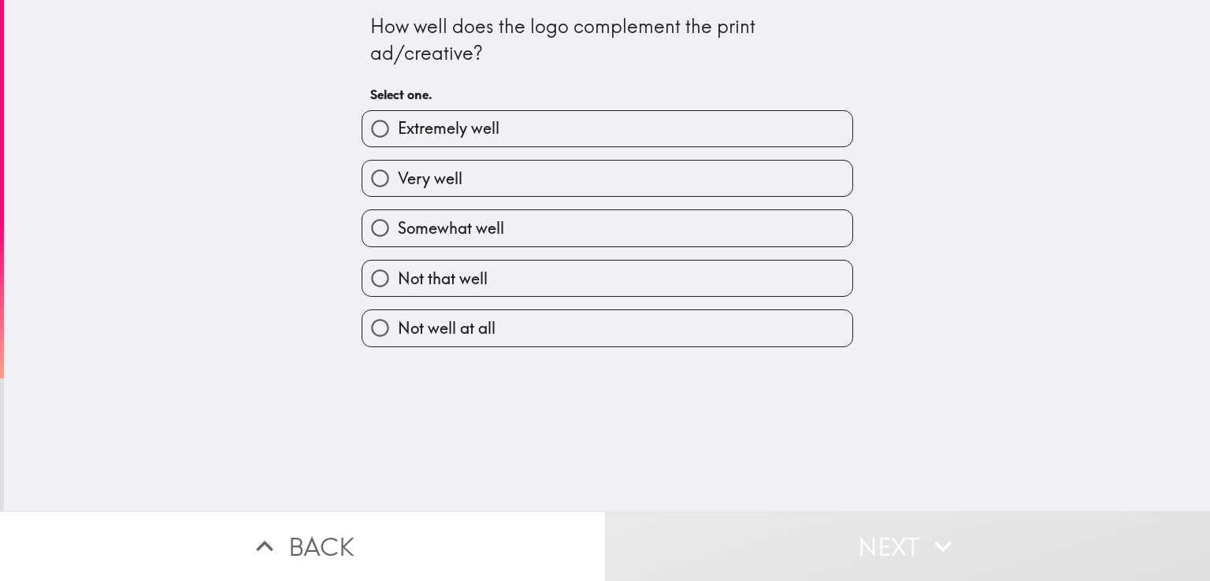
click at [535, 116] on label "Extremely well" at bounding box center [607, 128] width 490 height 35
click at [398, 116] on input "Extremely well" at bounding box center [379, 128] width 35 height 35
radio input "true"
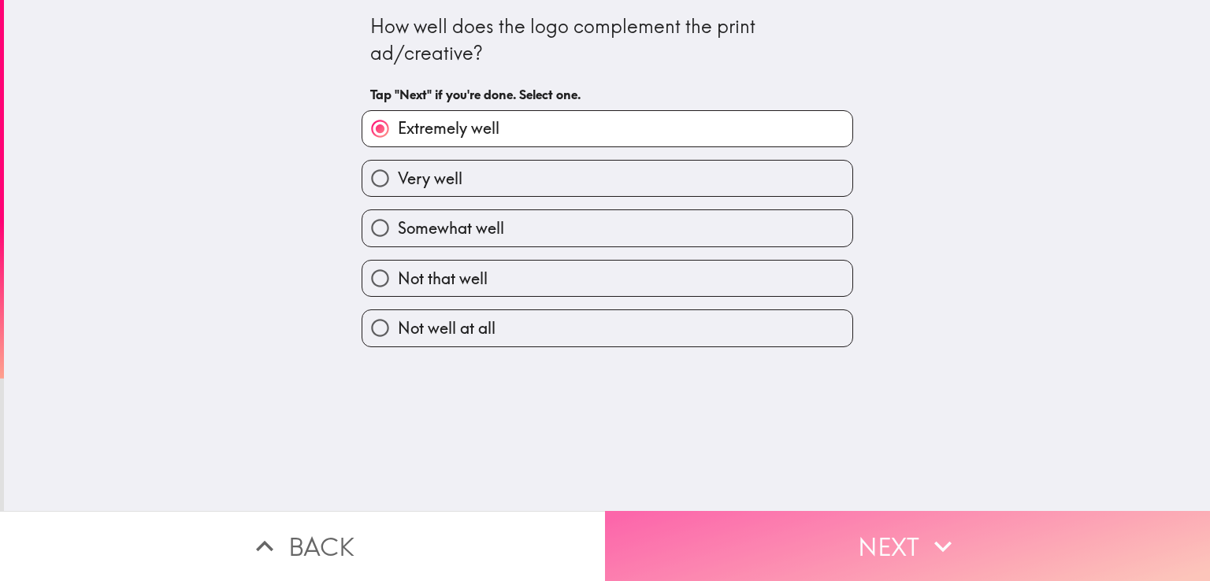
click at [828, 540] on button "Next" at bounding box center [907, 546] width 605 height 70
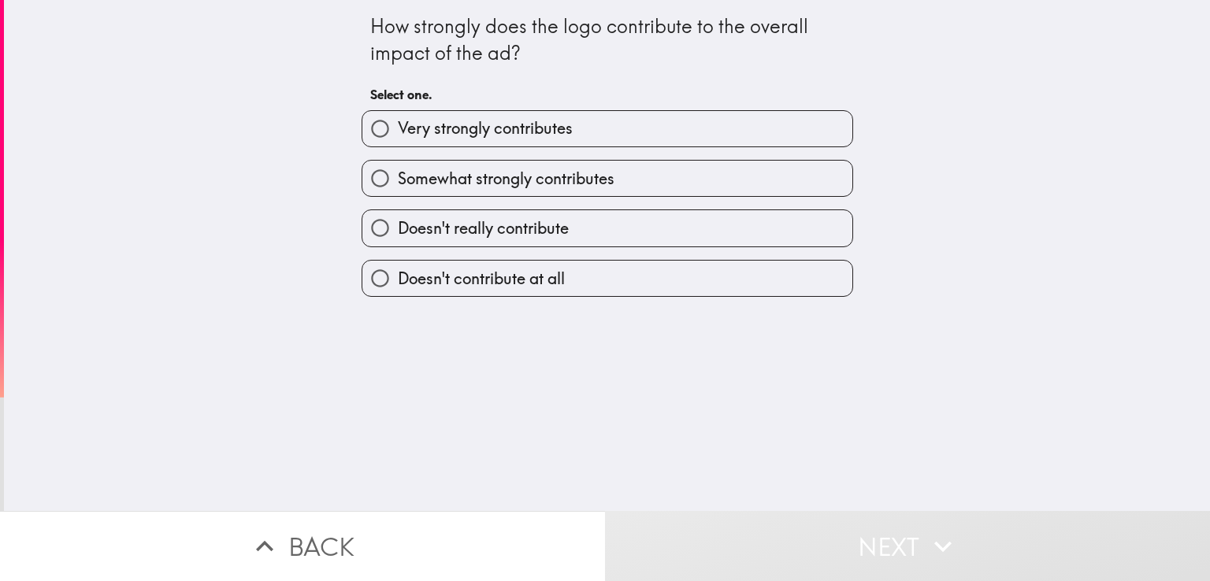
click at [569, 127] on label "Very strongly contributes" at bounding box center [607, 128] width 490 height 35
click at [398, 127] on input "Very strongly contributes" at bounding box center [379, 128] width 35 height 35
radio input "true"
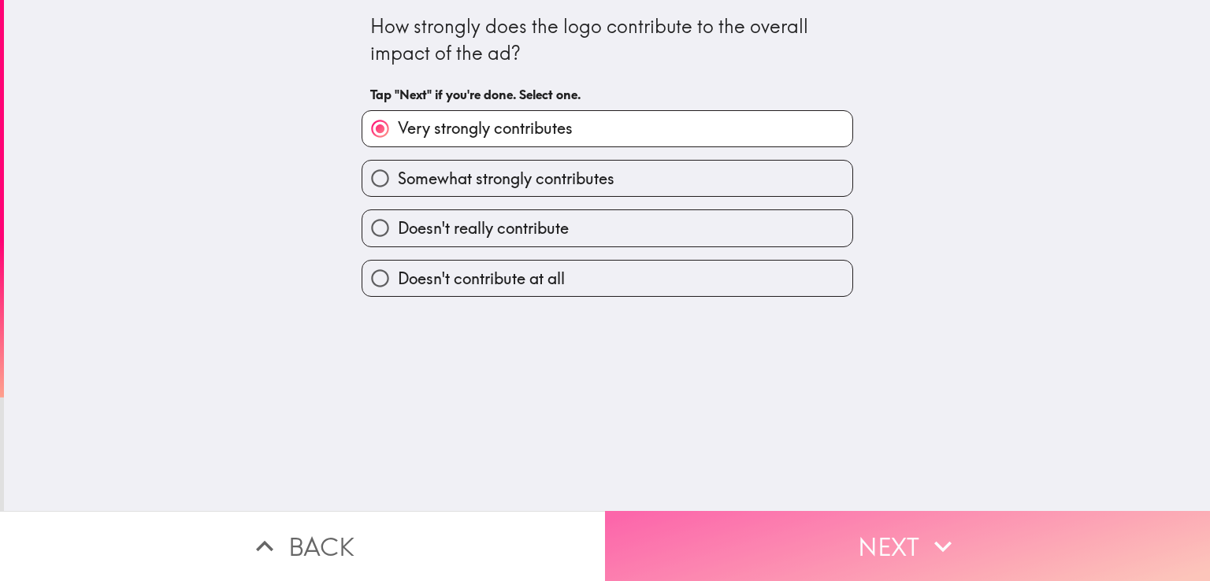
click at [856, 528] on button "Next" at bounding box center [907, 546] width 605 height 70
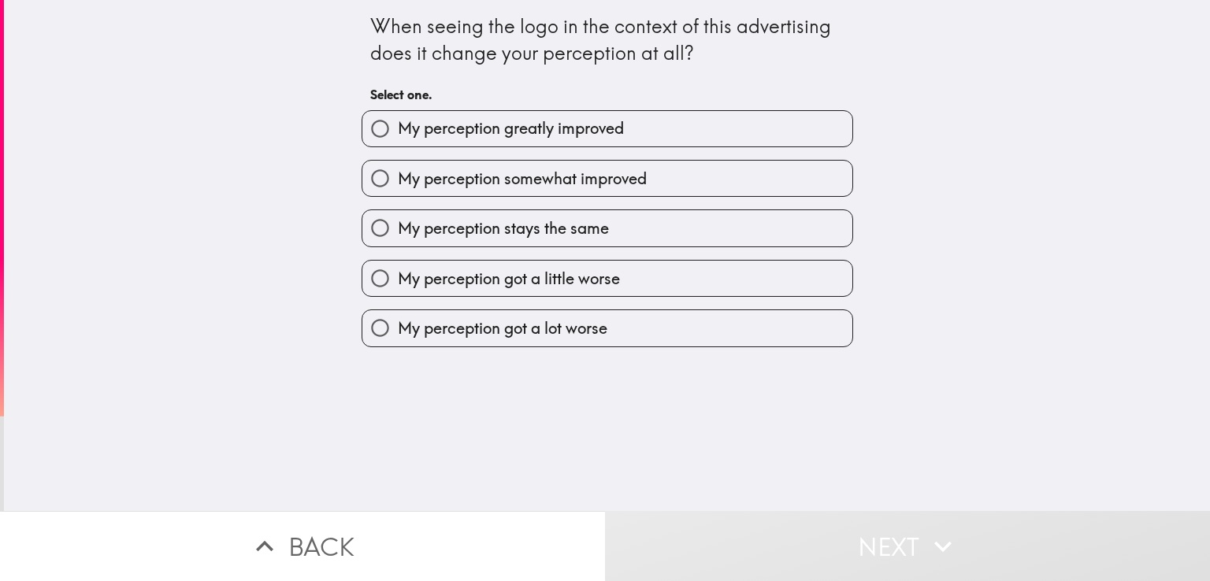
click at [590, 127] on span "My perception greatly improved" at bounding box center [511, 128] width 226 height 22
click at [398, 127] on input "My perception greatly improved" at bounding box center [379, 128] width 35 height 35
radio input "true"
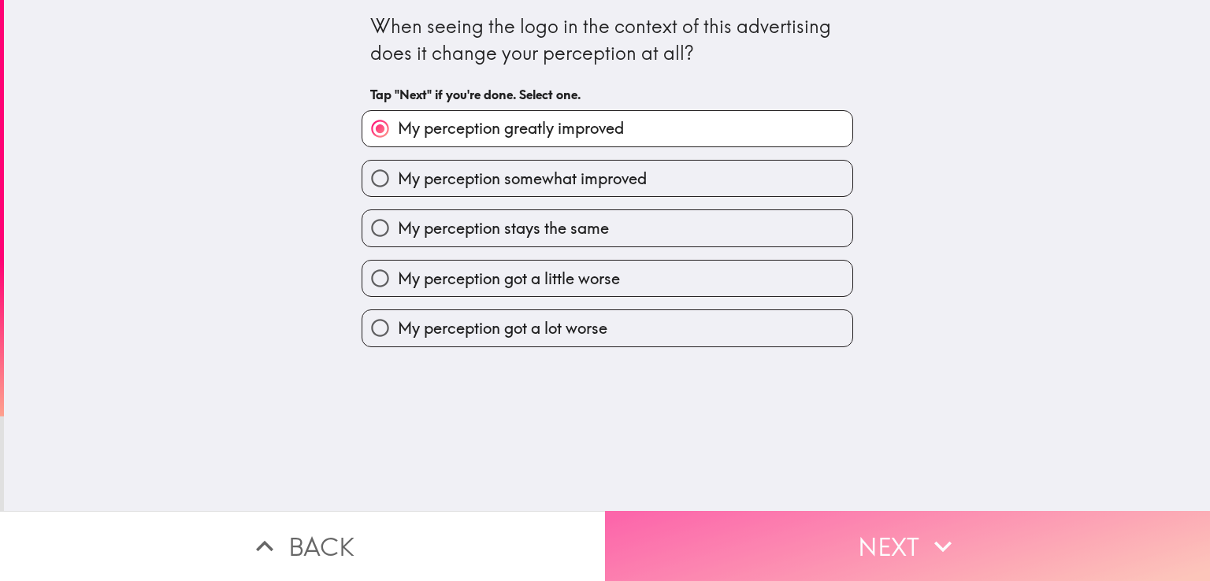
click at [856, 525] on button "Next" at bounding box center [907, 546] width 605 height 70
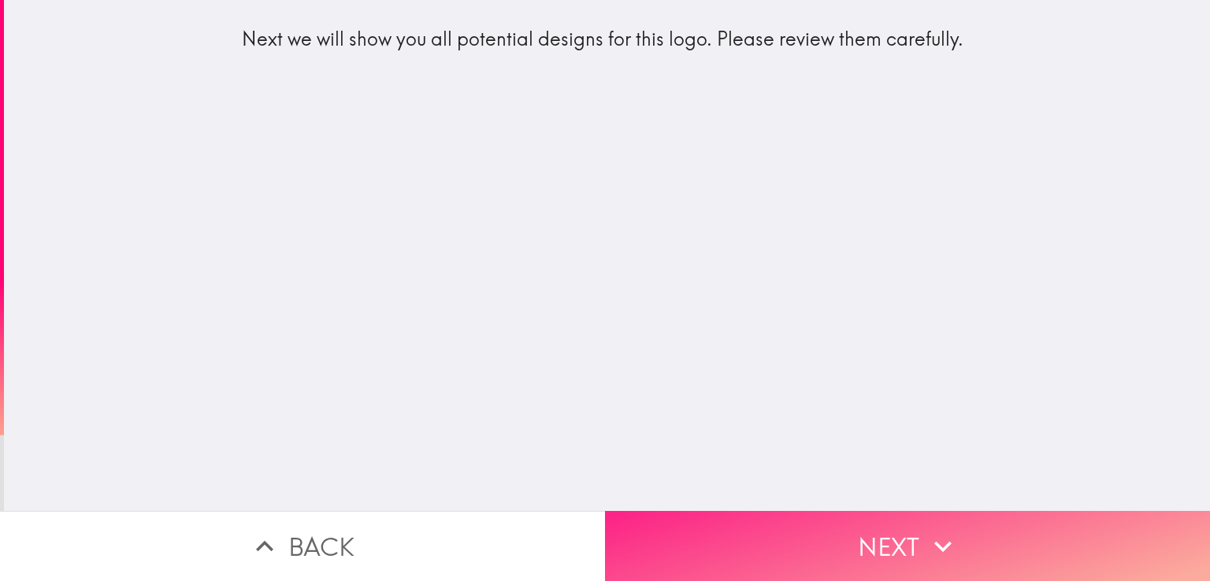
click at [875, 535] on button "Next" at bounding box center [907, 546] width 605 height 70
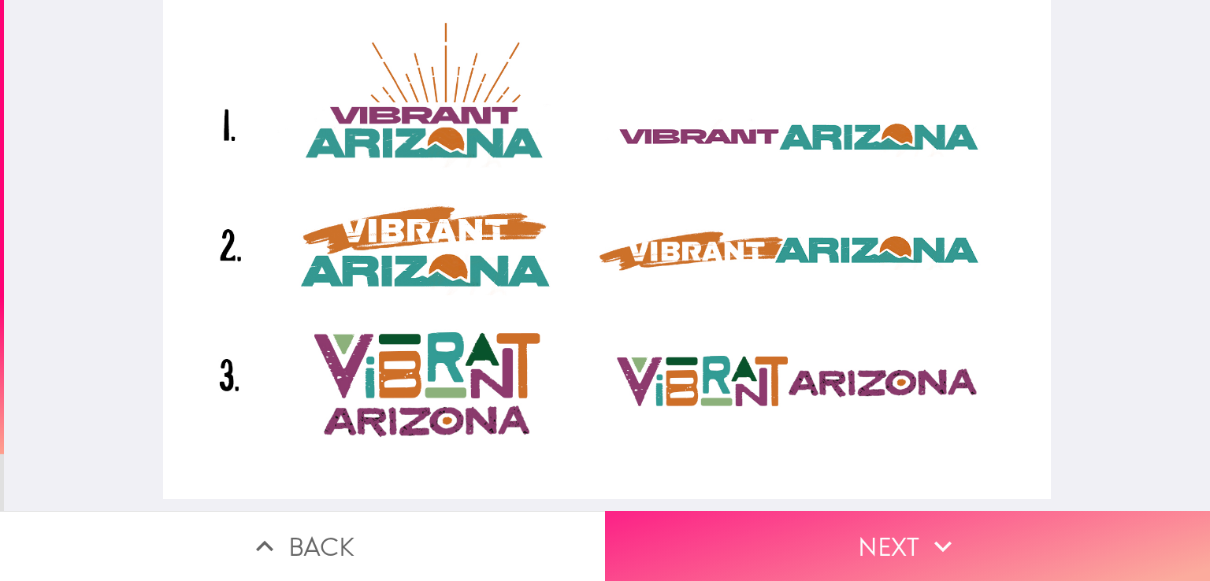
click at [867, 532] on button "Next" at bounding box center [907, 546] width 605 height 70
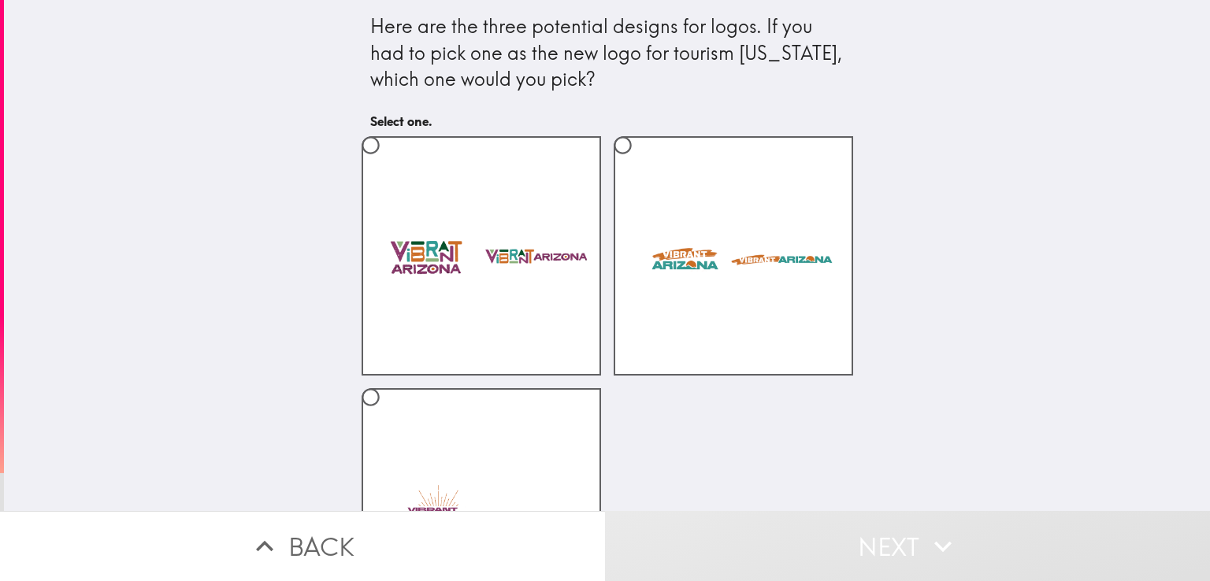
scroll to position [129, 0]
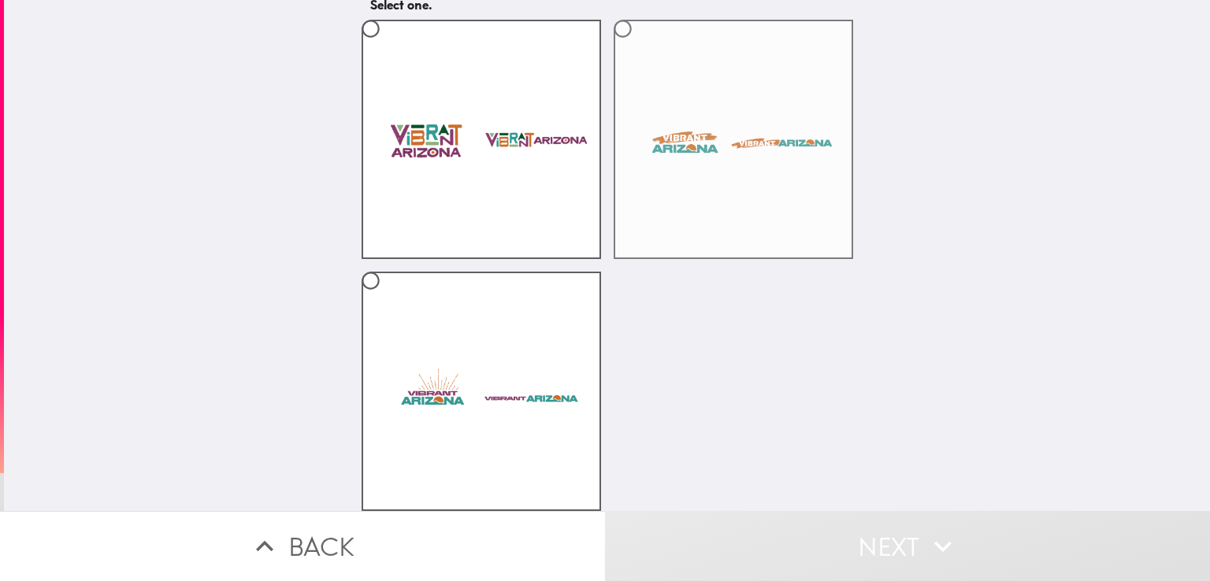
click at [747, 202] on label at bounding box center [733, 139] width 239 height 239
click at [640, 46] on input "radio" at bounding box center [622, 28] width 35 height 35
radio input "true"
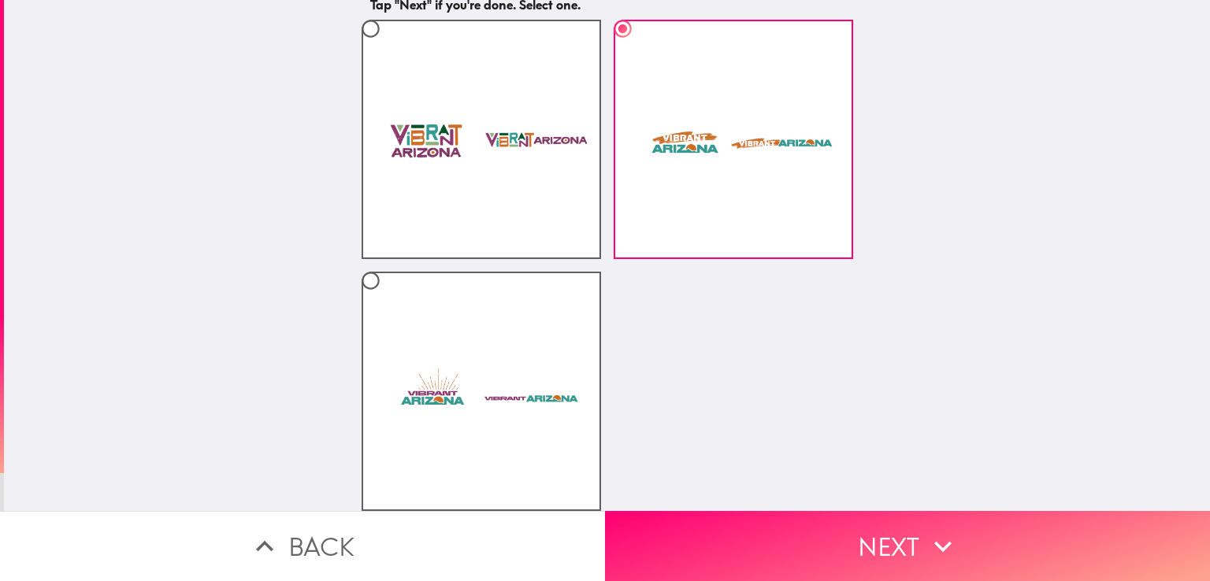
click at [879, 530] on button "Next" at bounding box center [907, 546] width 605 height 70
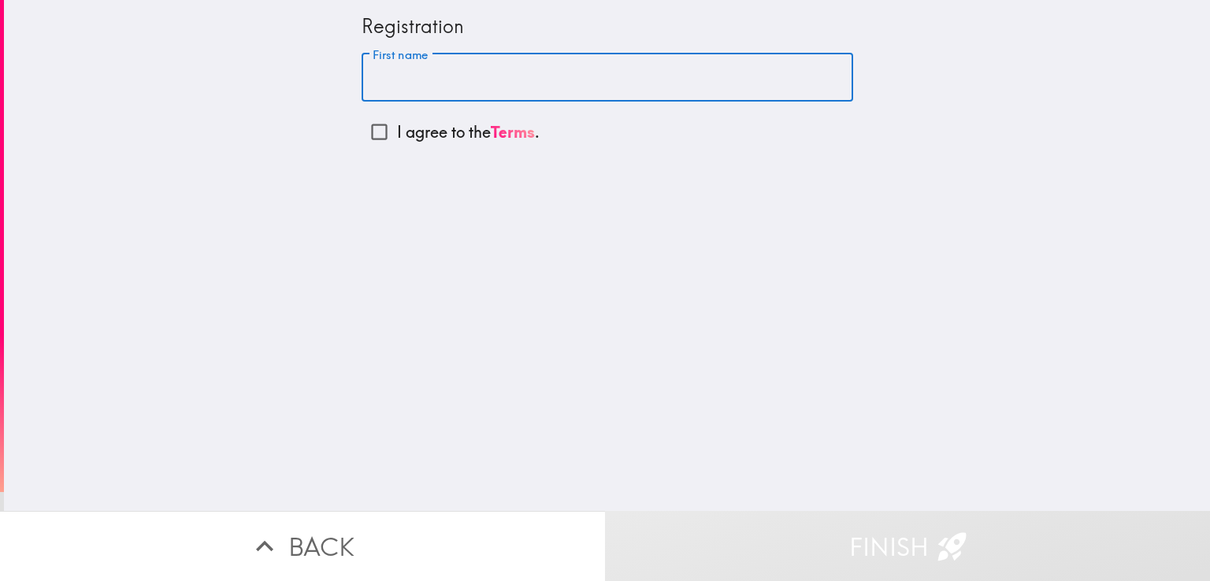
click at [438, 76] on input "First name" at bounding box center [608, 78] width 492 height 49
type input "[PERSON_NAME]"
click at [365, 125] on input "I agree to the Terms ." at bounding box center [379, 131] width 35 height 35
checkbox input "true"
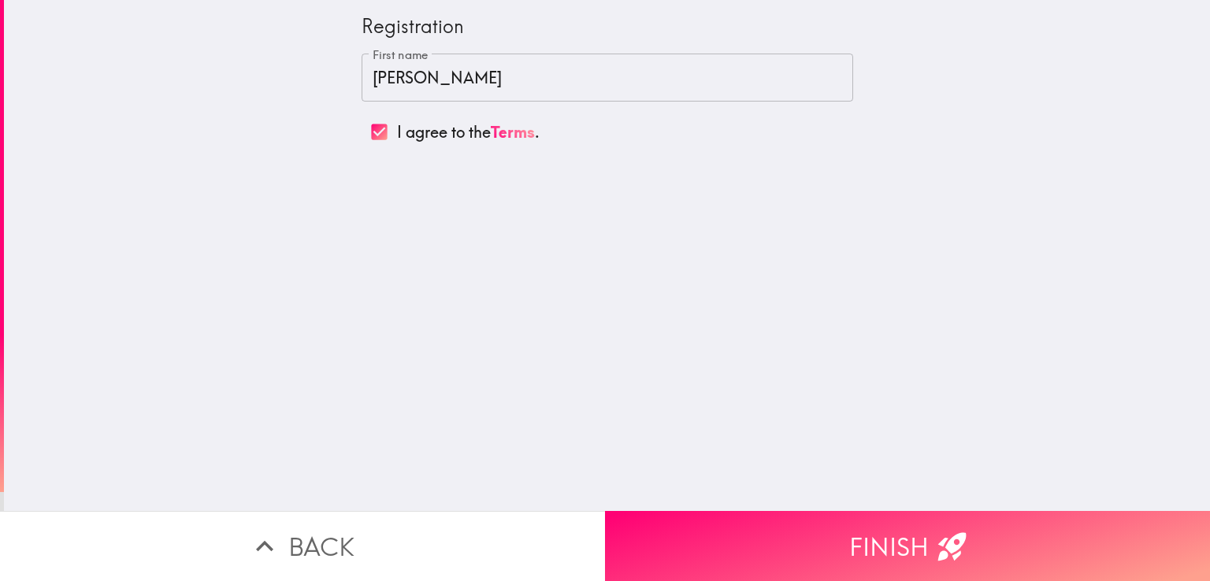
click at [853, 529] on button "Finish" at bounding box center [907, 546] width 605 height 70
